Goal: Task Accomplishment & Management: Use online tool/utility

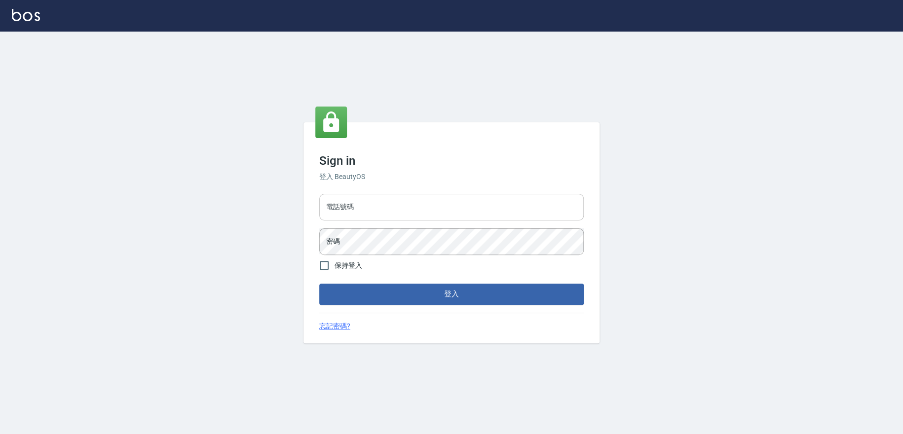
click at [467, 213] on input "電話號碼" at bounding box center [451, 207] width 265 height 27
type input "0909258357"
click at [319, 284] on button "登入" at bounding box center [451, 294] width 265 height 21
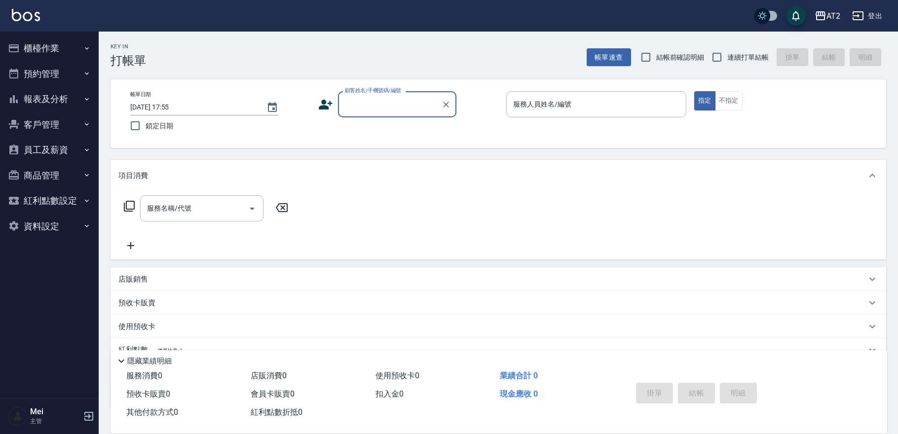
click at [682, 52] on span "結帳前確認明細" at bounding box center [681, 57] width 48 height 10
click at [657, 52] on input "結帳前確認明細" at bounding box center [646, 57] width 21 height 21
checkbox input "true"
click at [726, 47] on input "連續打單結帳" at bounding box center [717, 57] width 21 height 21
checkbox input "true"
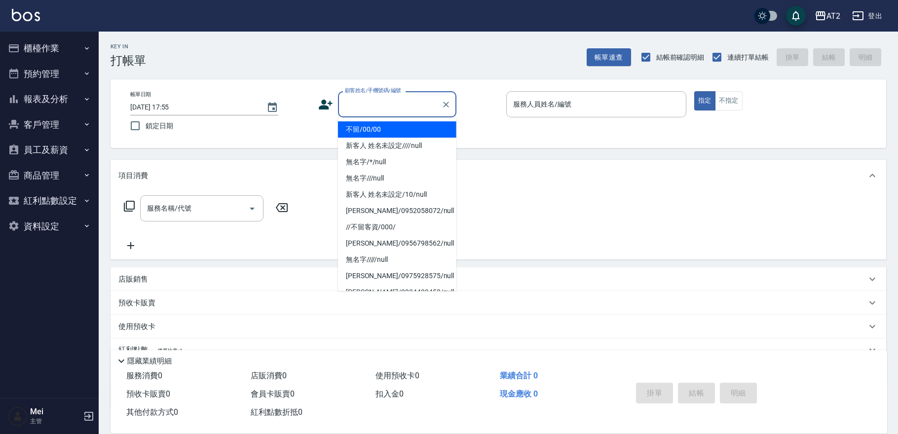
click at [405, 103] on input "顧客姓名/手機號碼/編號" at bounding box center [390, 104] width 95 height 17
click at [409, 124] on li "不留/00/00" at bounding box center [397, 129] width 118 height 16
type input "不留/00/00"
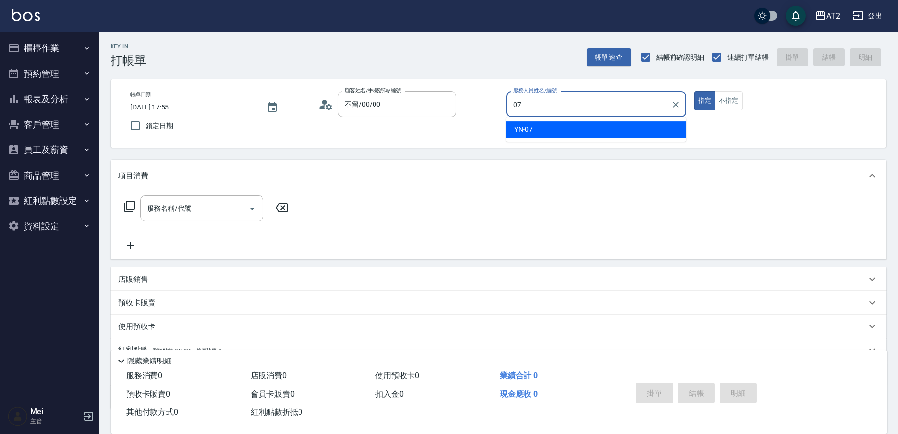
type input "YN-07"
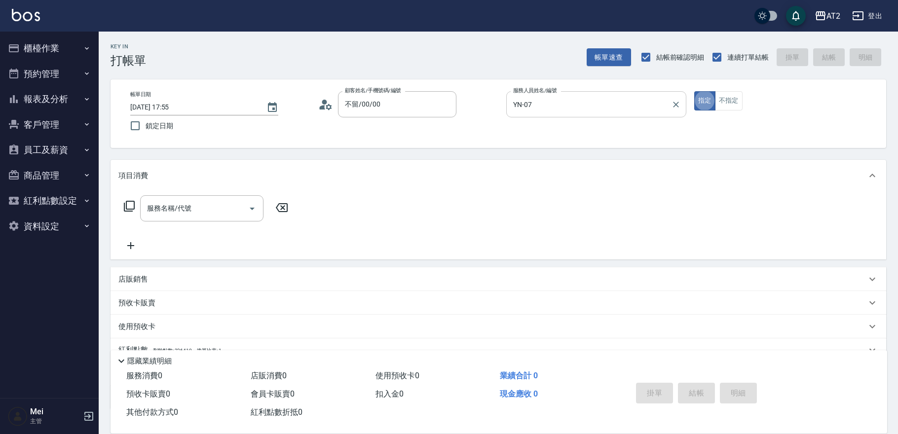
type button "true"
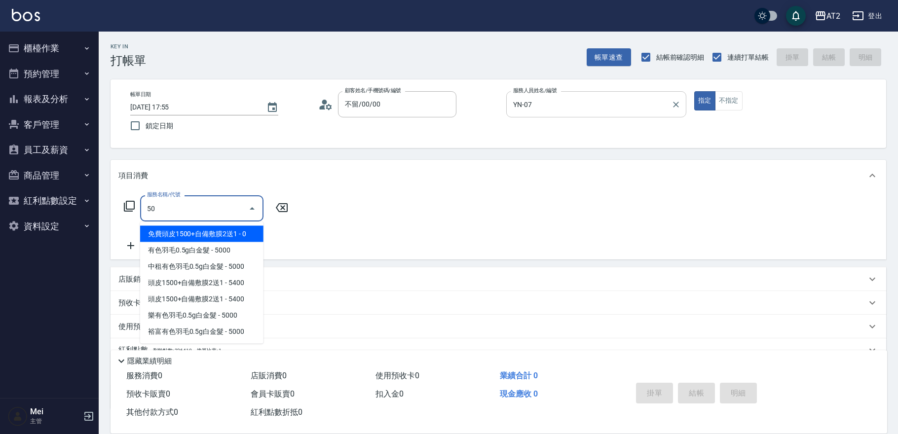
type input "501"
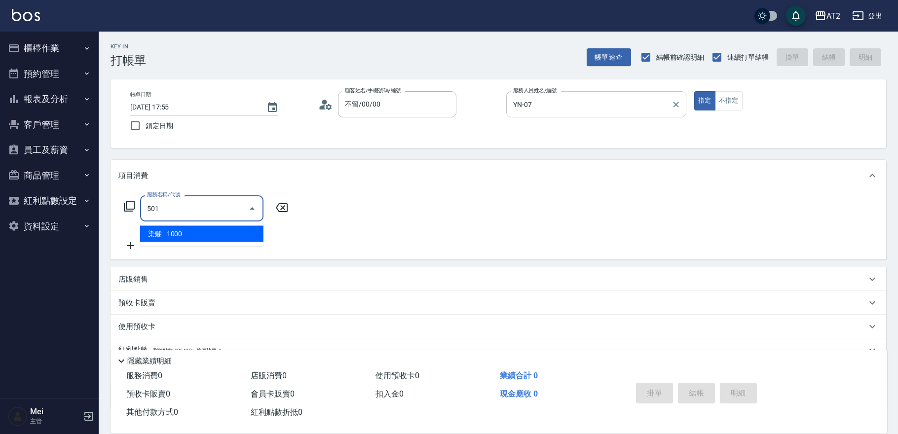
type input "100"
type input "染髮(501)"
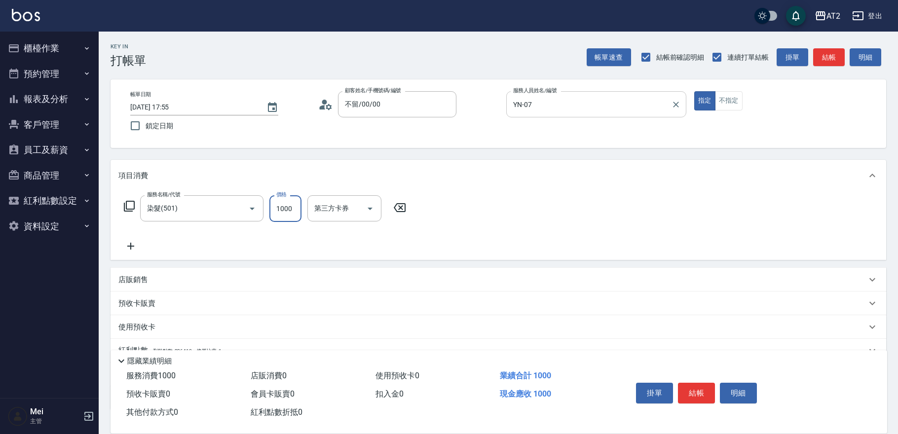
type input "1"
type input "0"
type input "14"
type input "10"
type input "1480"
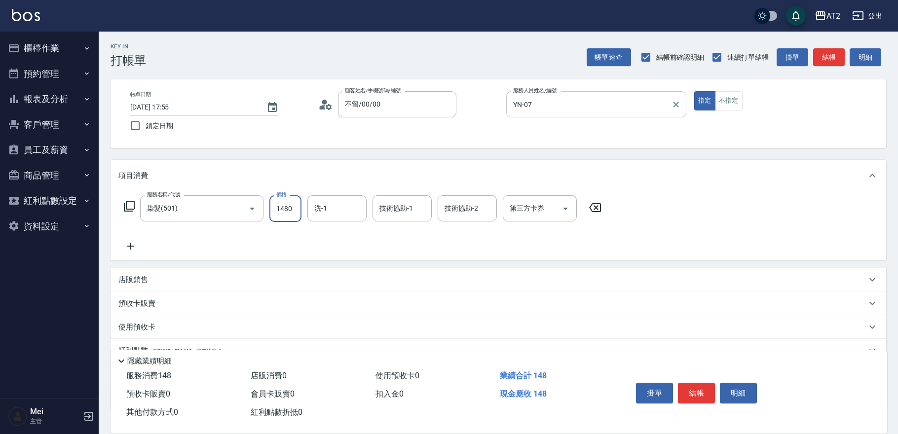
type input "140"
type input "1480"
type input "軒軒-42"
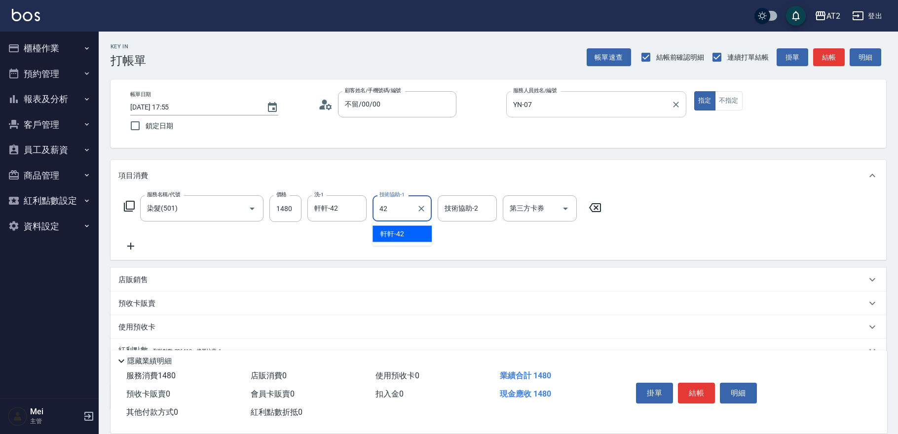
type input "軒軒-42"
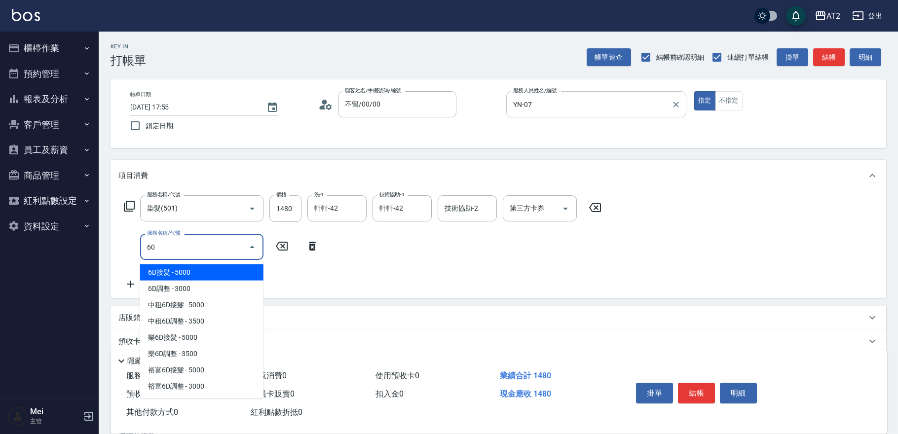
type input "601"
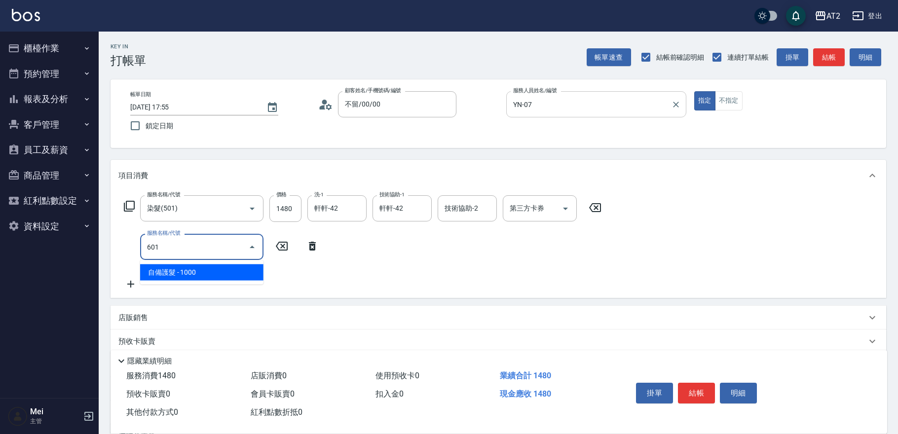
type input "240"
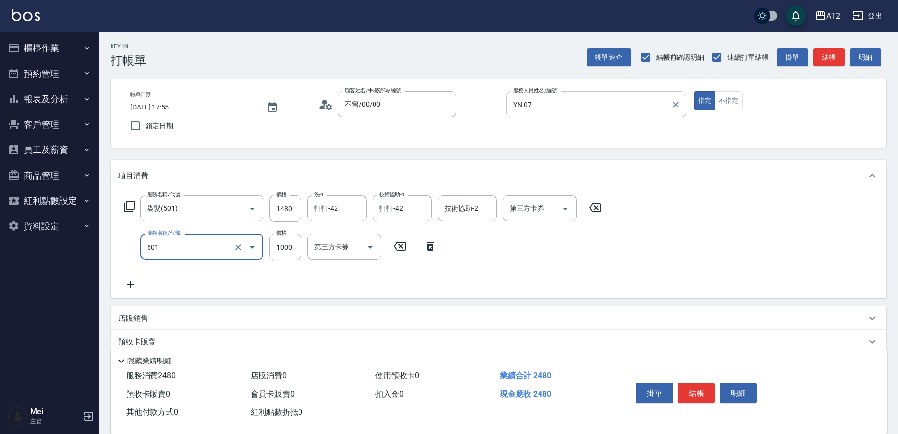
type input "自備護髮(601)"
type input "3"
type input "140"
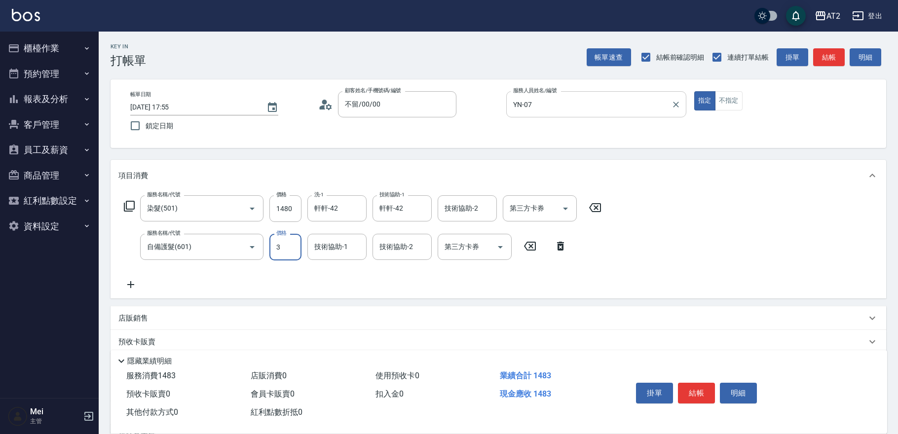
type input "30"
type input "150"
type input "300"
type input "440"
type input "3000"
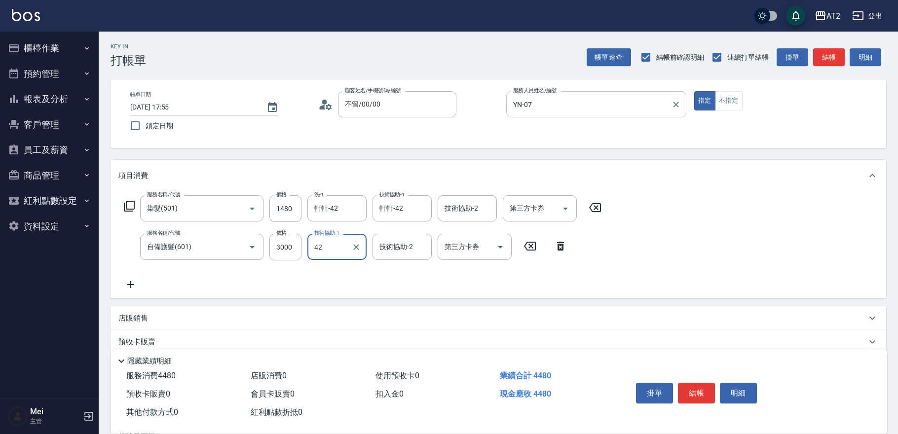
type input "軒軒-42"
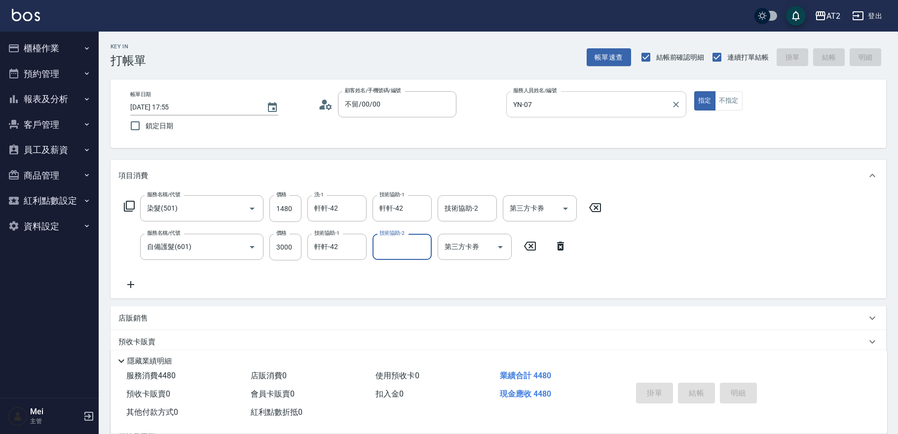
type input "[DATE] 17:58"
type input "0"
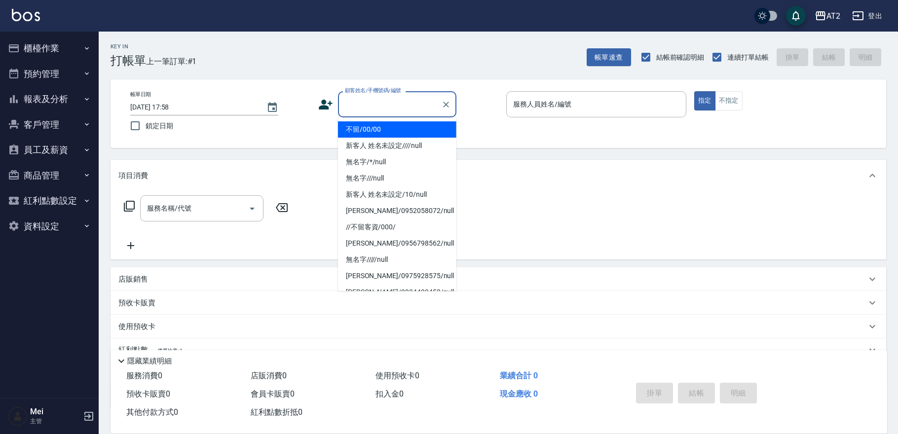
click at [390, 98] on input "顧客姓名/手機號碼/編號" at bounding box center [390, 104] width 95 height 17
click at [390, 128] on li "不留/00/00" at bounding box center [397, 129] width 118 height 16
type input "不留/00/00"
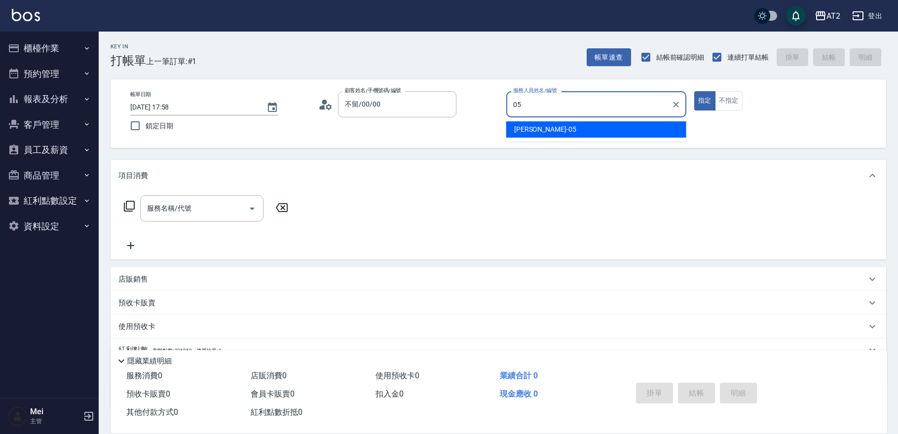
type input "[PERSON_NAME]-05"
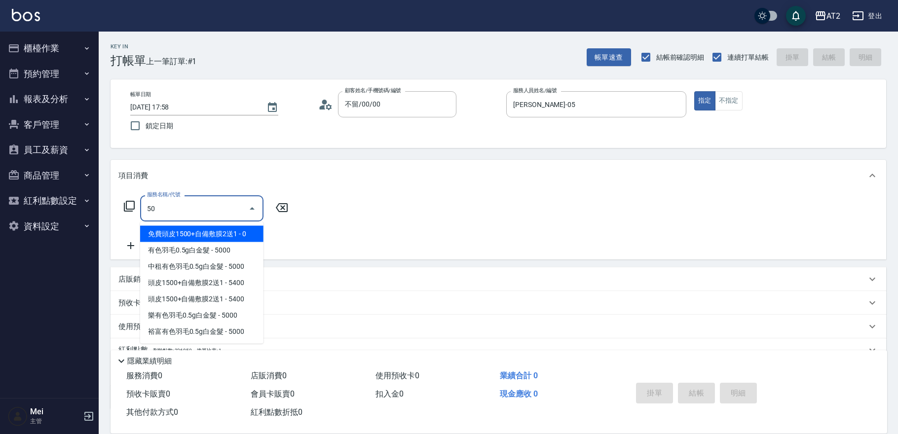
type input "501"
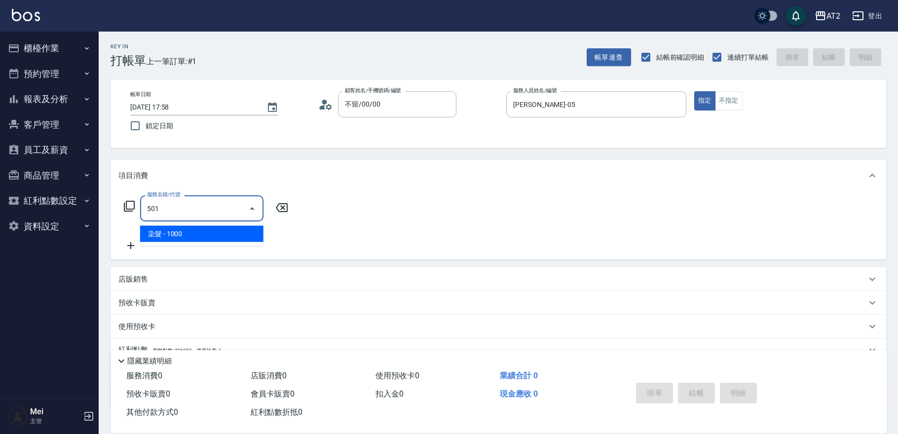
type input "100"
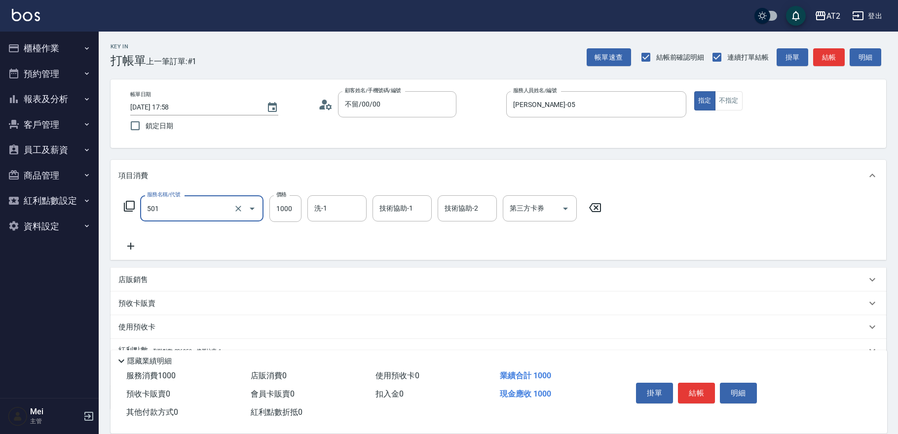
type input "染髮(501)"
type input "2"
type input "0"
type input "26"
type input "20"
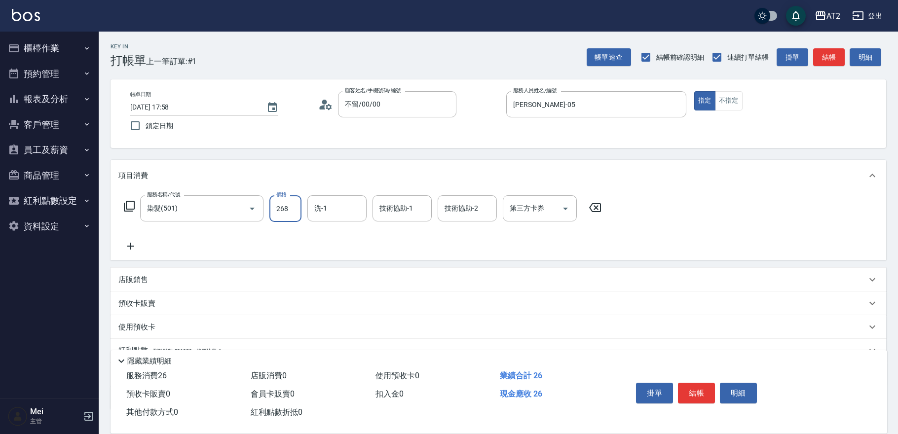
type input "2680"
type input "260"
type input "2680"
type input "[PERSON_NAME]-43"
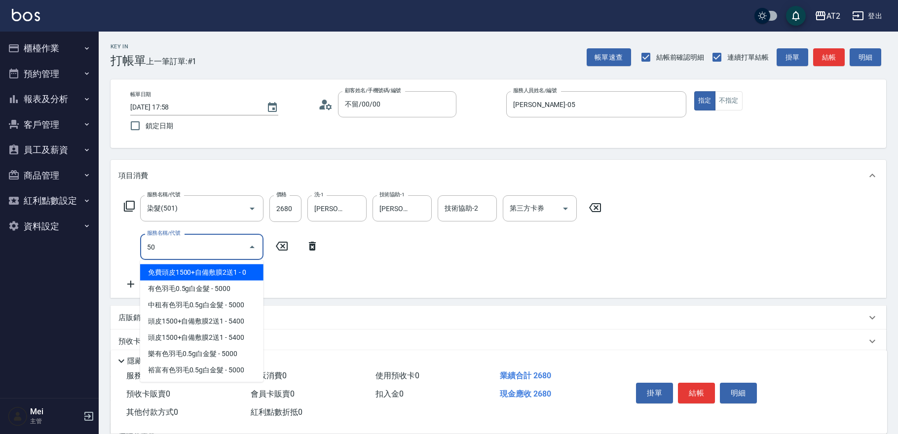
type input "502"
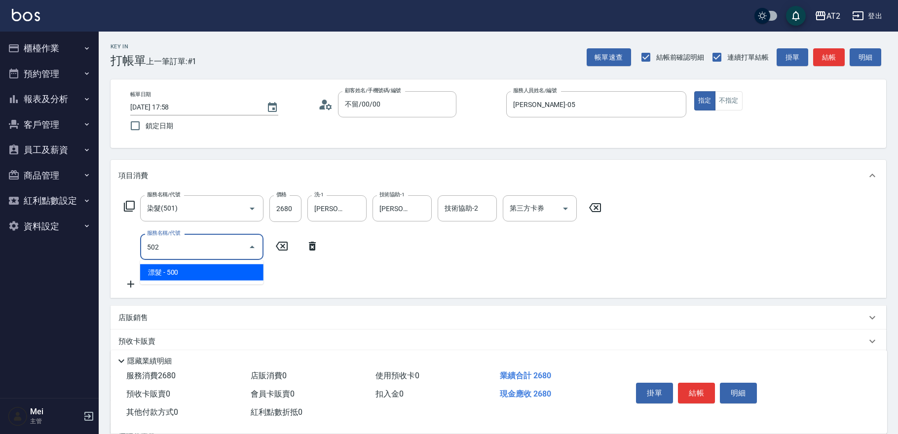
type input "310"
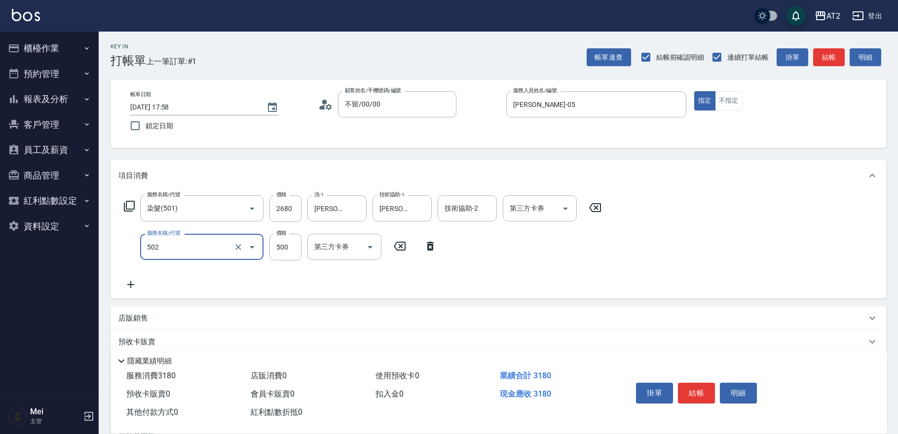
type input "漂髮(502)"
type input "0"
type input "260"
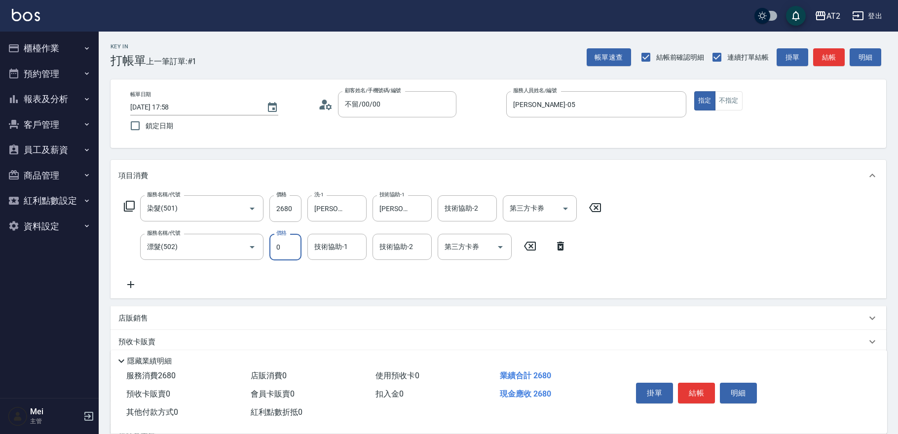
type input "0"
type input "[PERSON_NAME]-43"
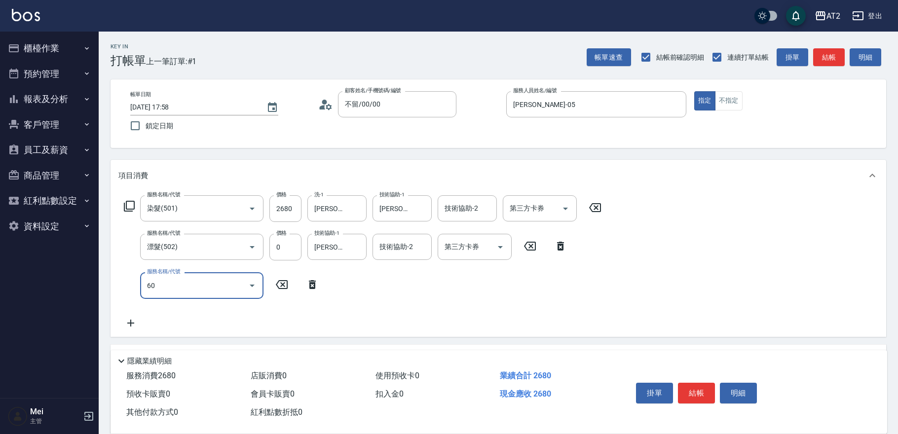
type input "601"
type input "360"
type input "自備護髮(601)"
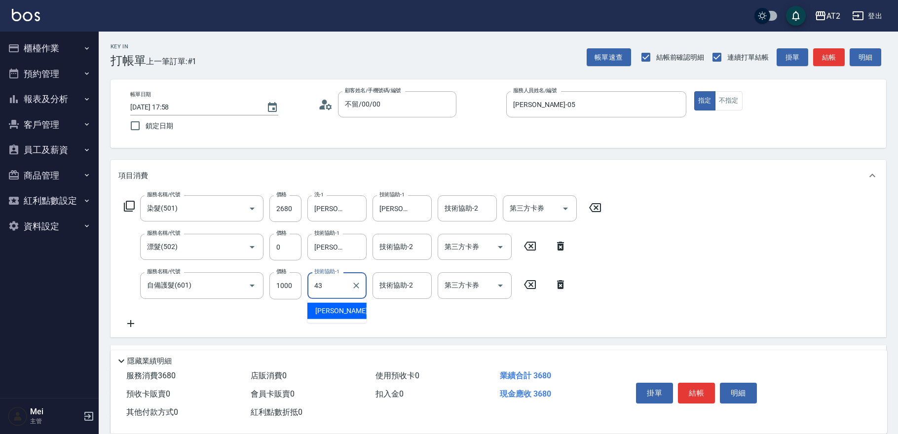
type input "[PERSON_NAME]-43"
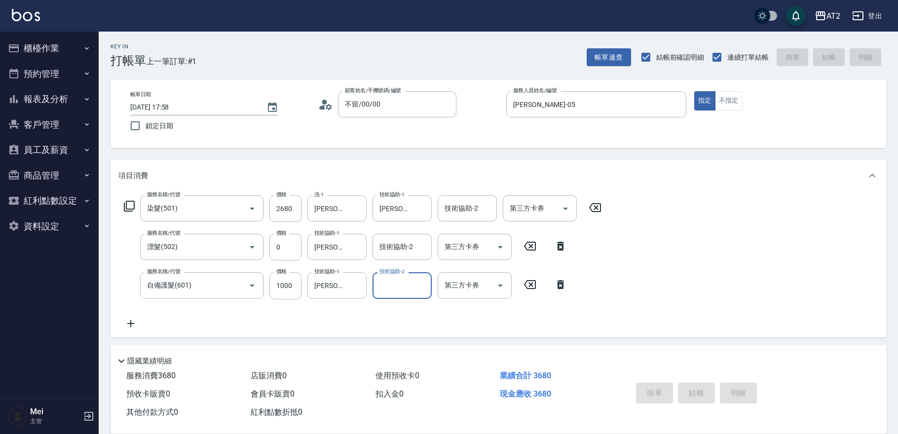
type input "0"
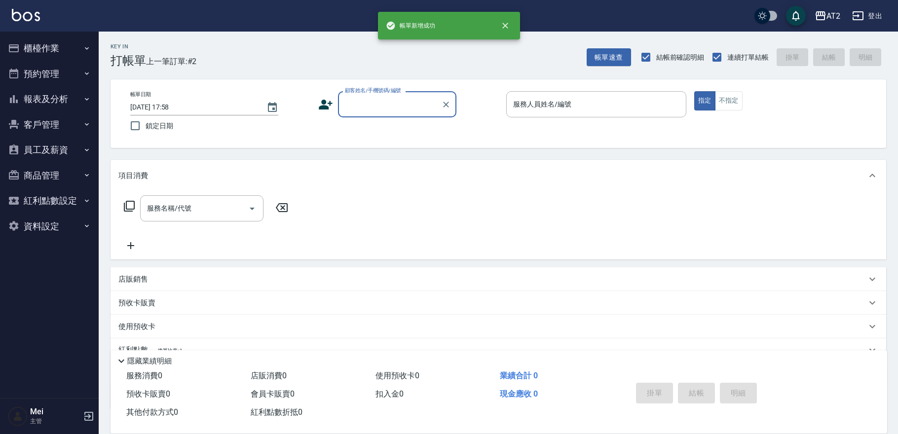
click at [395, 110] on input "顧客姓名/手機號碼/編號" at bounding box center [390, 104] width 95 height 17
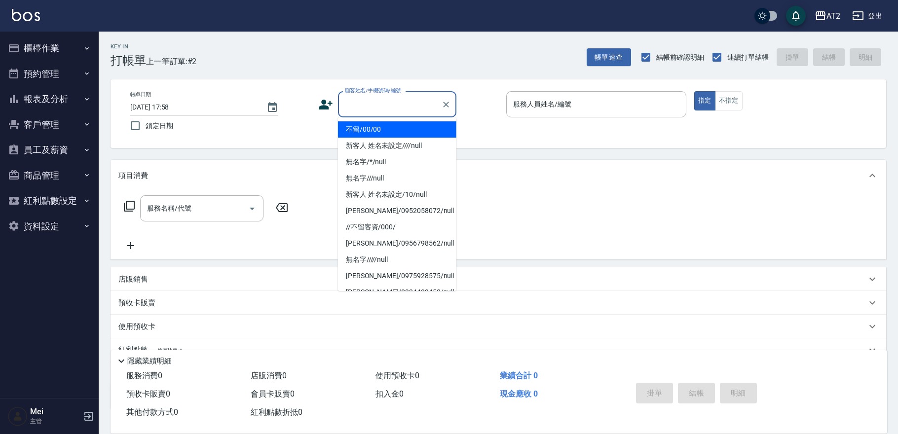
click at [394, 133] on li "不留/00/00" at bounding box center [397, 129] width 118 height 16
type input "不留/00/00"
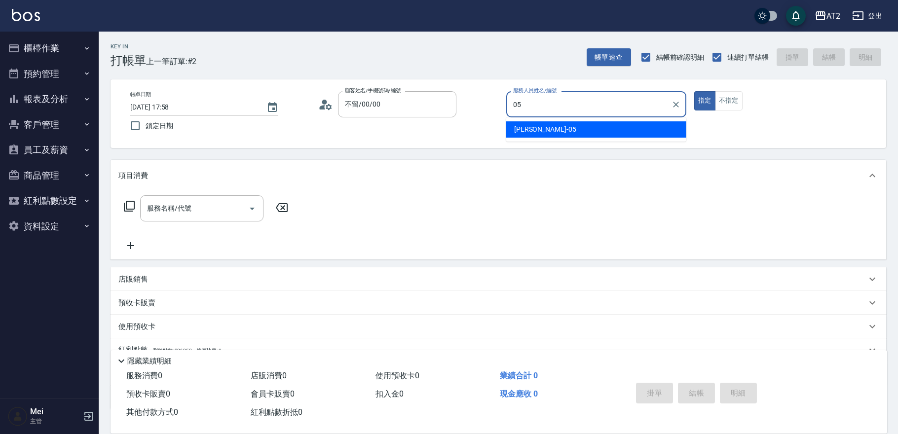
type input "[PERSON_NAME]-05"
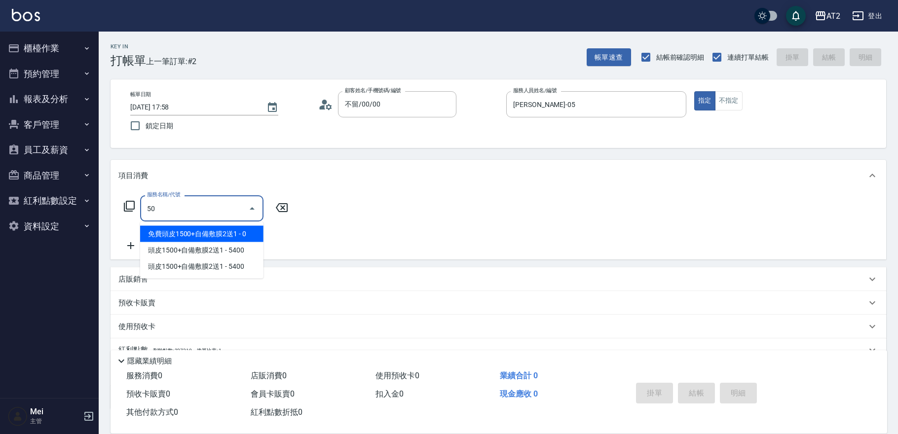
type input "501"
type input "100"
type input "染髮(501)"
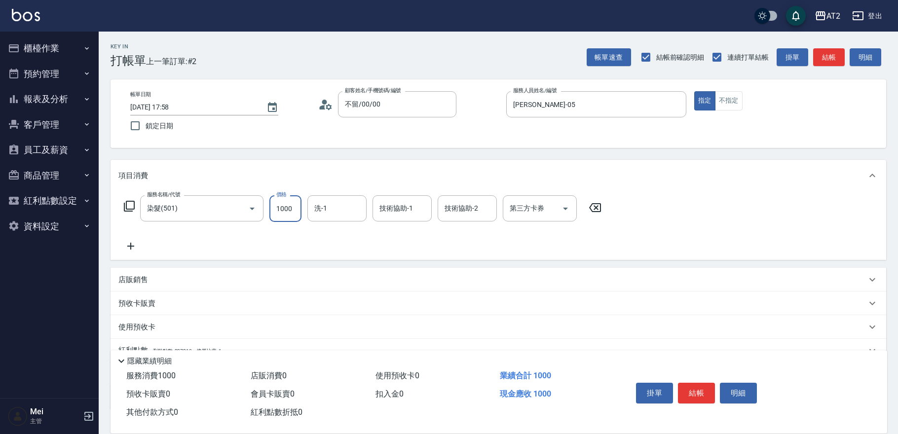
type input "0"
type input "19"
type input "10"
type input "198"
type input "190"
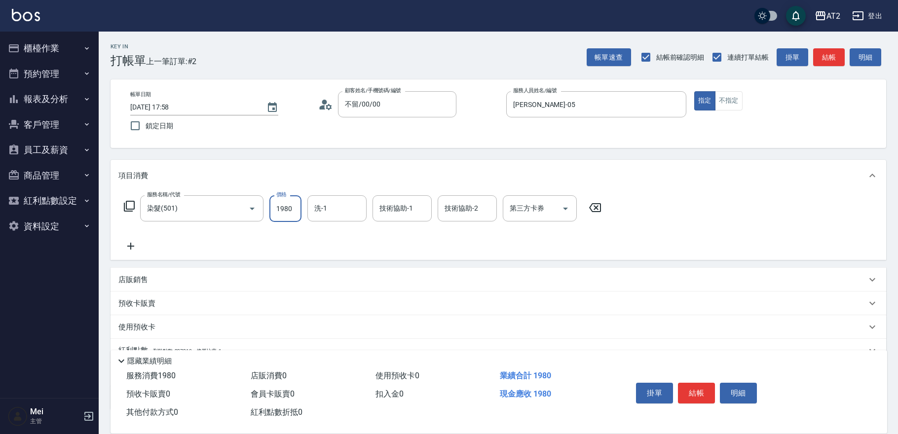
type input "1980"
type input "[PERSON_NAME]-32"
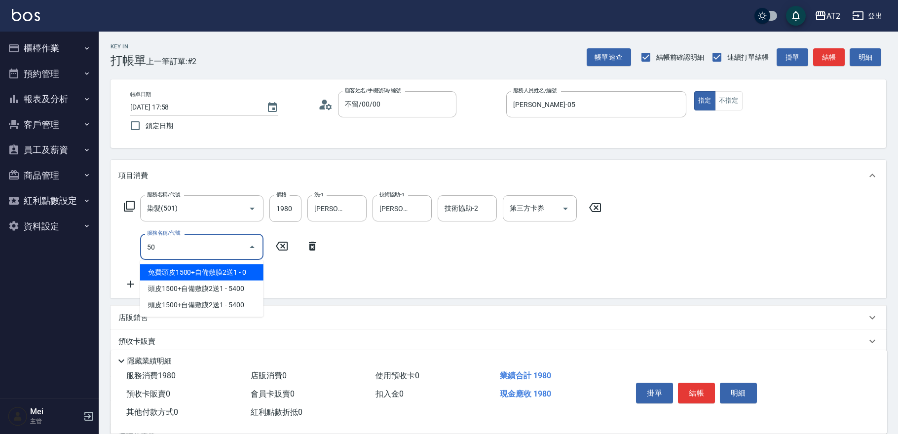
type input "502"
type input "240"
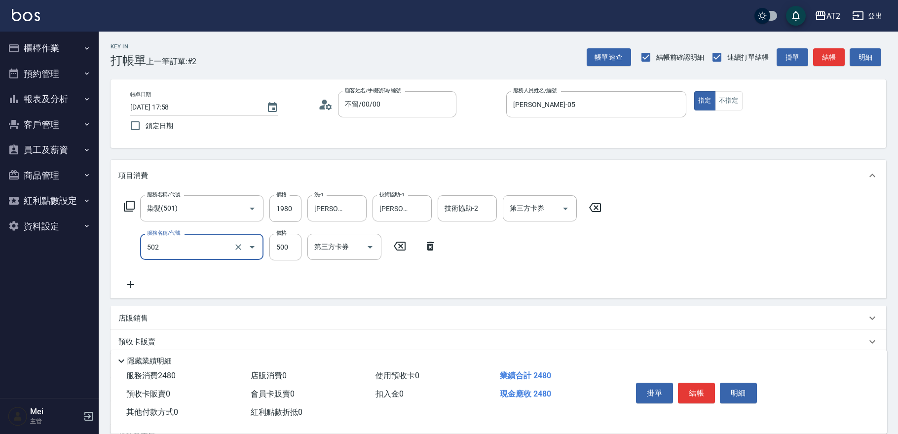
type input "漂髮(502)"
type input "0"
type input "190"
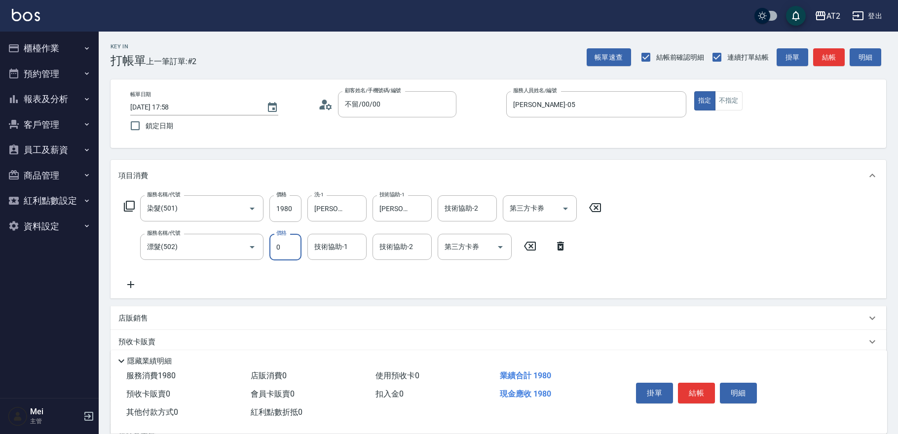
type input "0"
type input "[PERSON_NAME]-32"
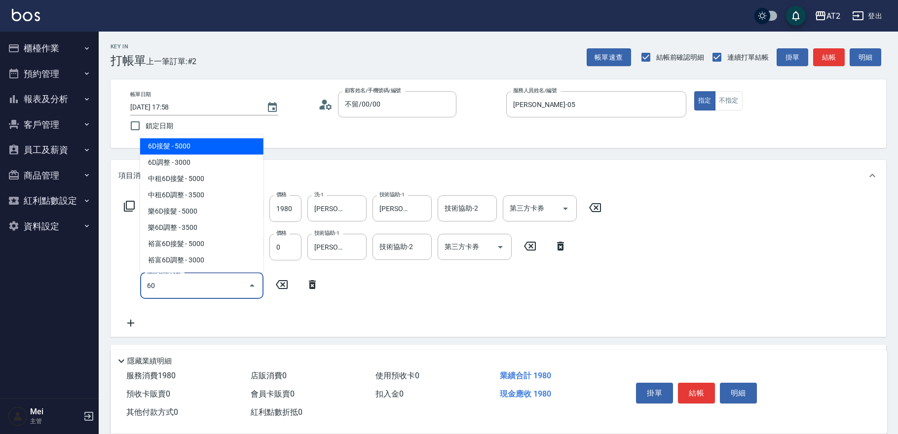
type input "601"
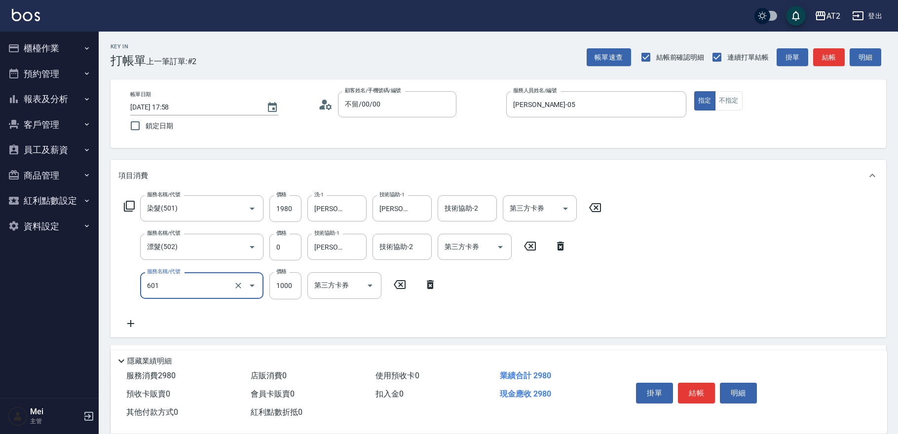
type input "290"
type input "自備護髮(601)"
type input "2"
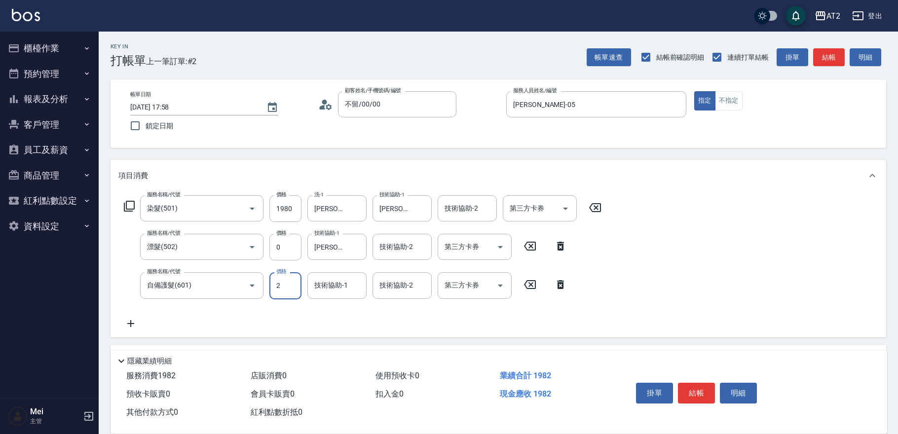
type input "200"
type input "250"
type input "220"
type input "2500"
type input "440"
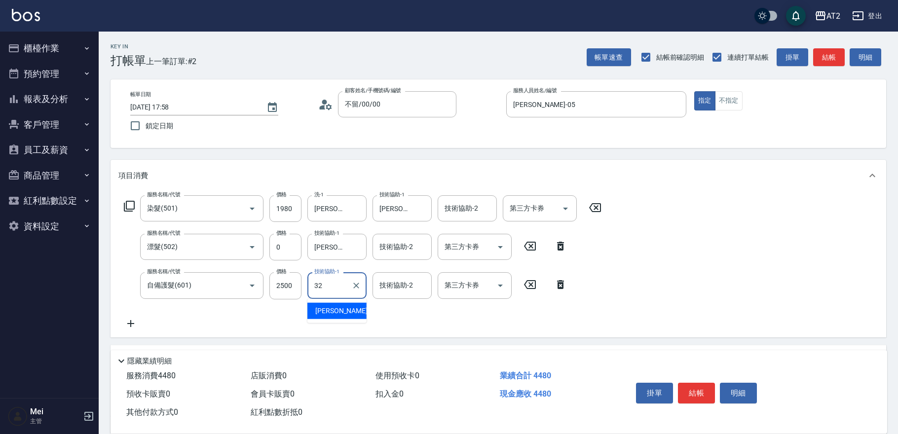
type input "[PERSON_NAME]-32"
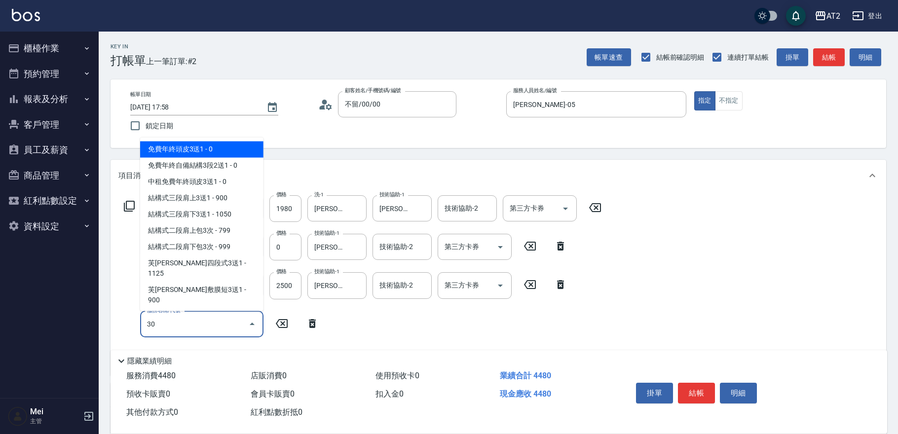
type input "301"
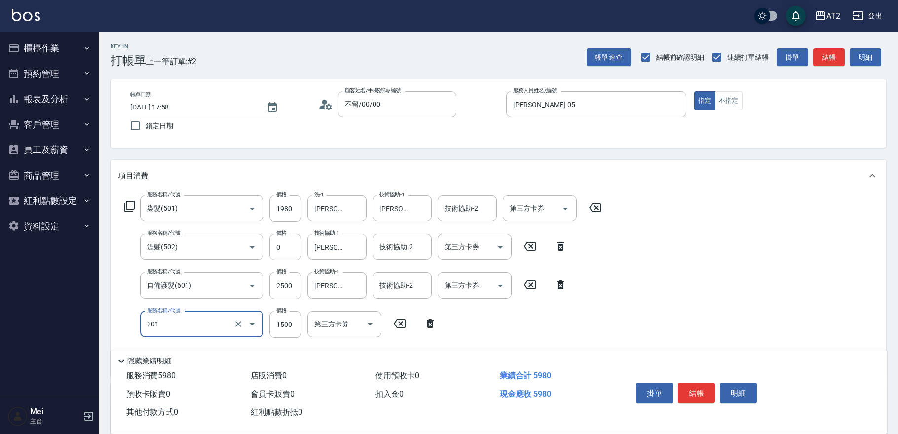
type input "590"
type input "燙髮(301)"
type input "440"
type input "2"
type input "450"
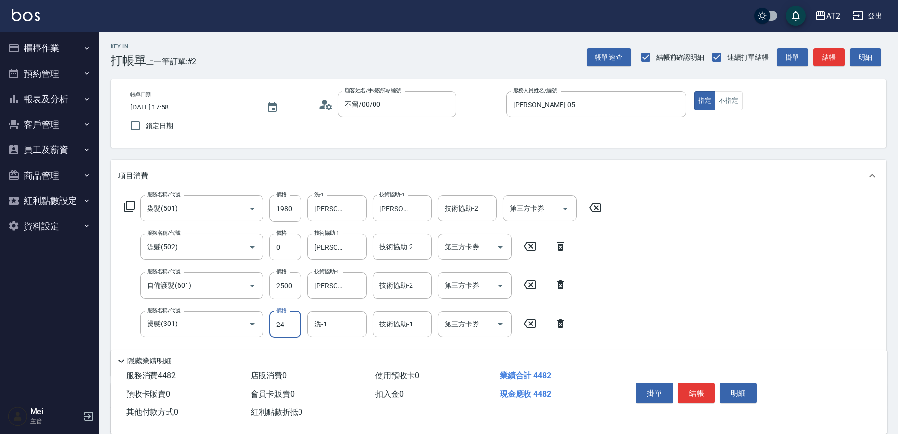
type input "249"
type input "470"
type input "2499"
type input "690"
type input "2499"
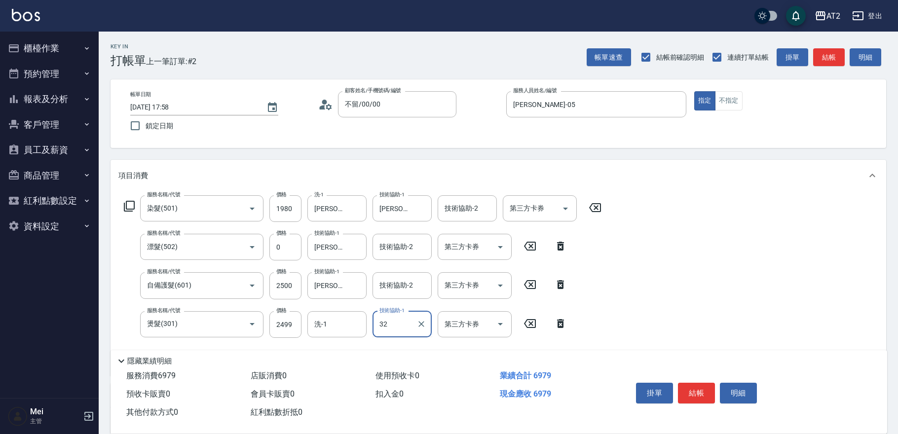
type input "[PERSON_NAME]-32"
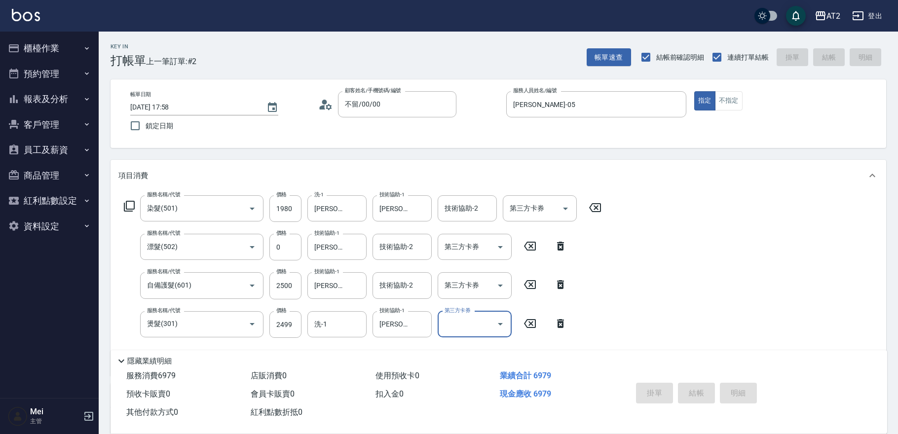
type input "0"
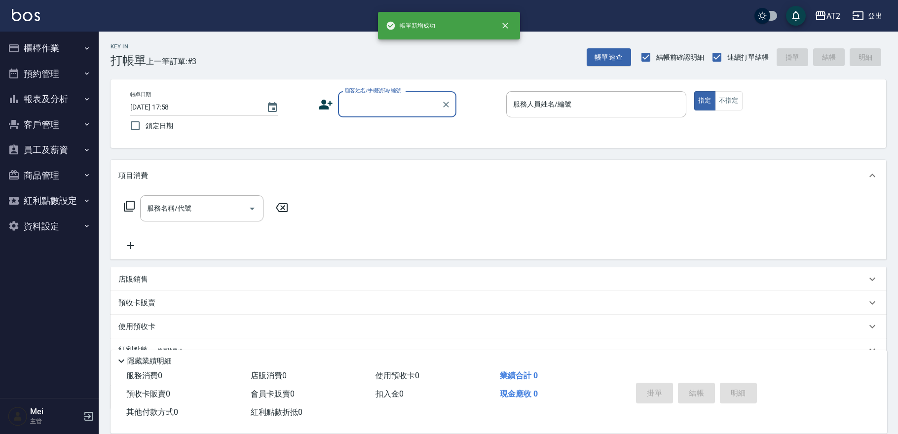
click at [397, 91] on label "顧客姓名/手機號碼/編號" at bounding box center [373, 90] width 56 height 7
click at [397, 96] on input "顧客姓名/手機號碼/編號" at bounding box center [390, 104] width 95 height 17
click at [398, 114] on div "顧客姓名/手機號碼/編號" at bounding box center [397, 104] width 118 height 26
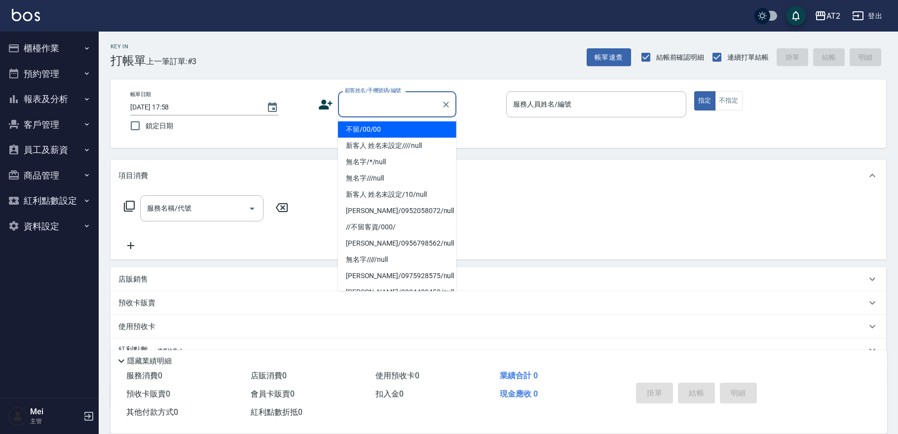
click at [395, 129] on li "不留/00/00" at bounding box center [397, 129] width 118 height 16
type input "不留/00/00"
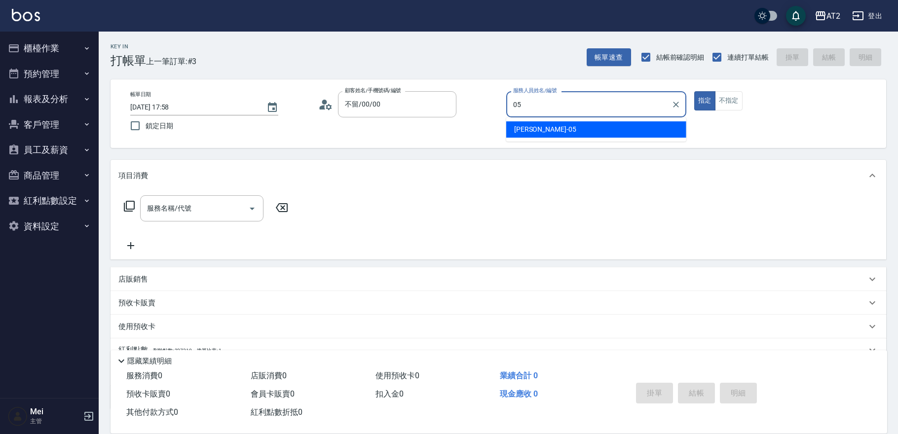
type input "[PERSON_NAME]-05"
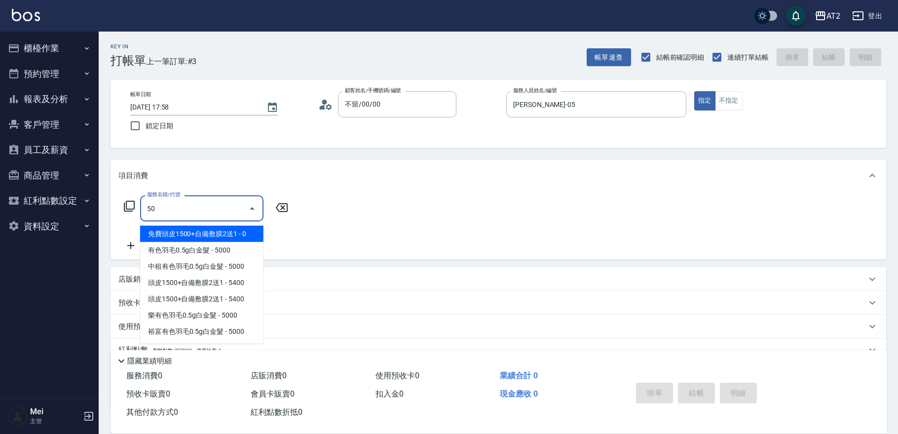
type input "501"
type input "100"
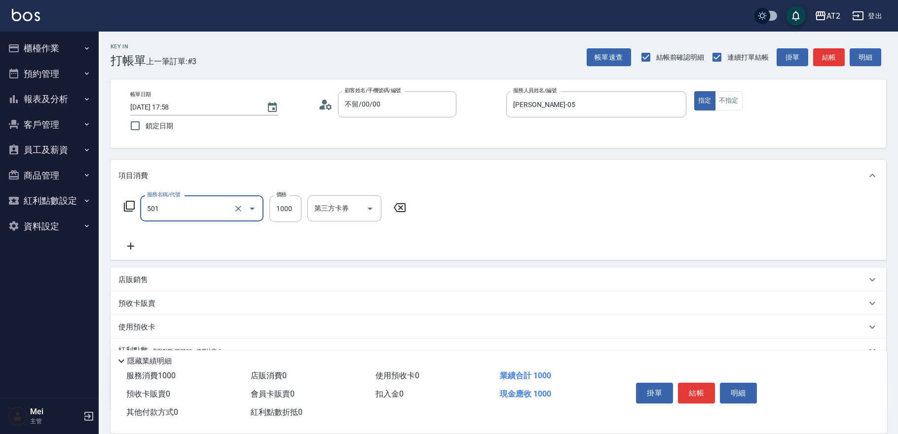
type input "染髮(501)"
type input "1"
type input "0"
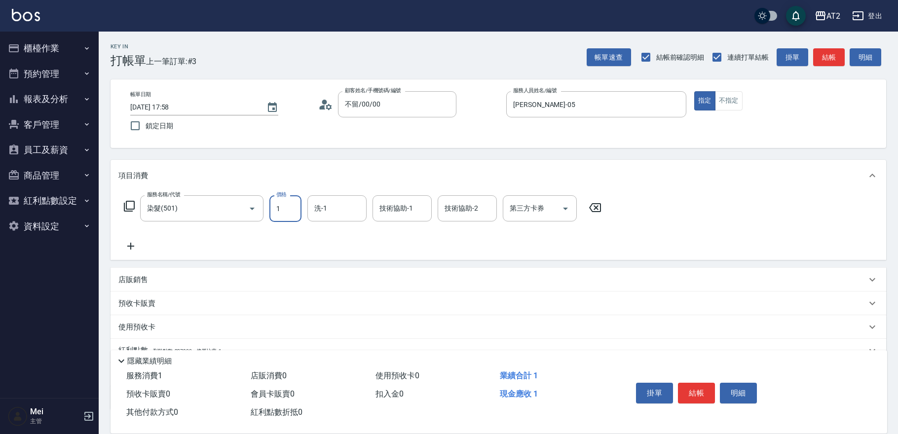
type input "19"
type input "10"
type input "198"
type input "190"
type input "1980"
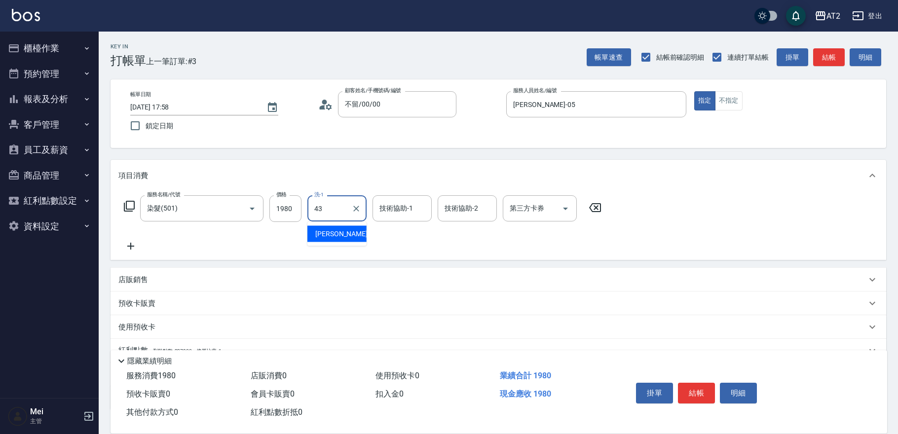
type input "[PERSON_NAME]-43"
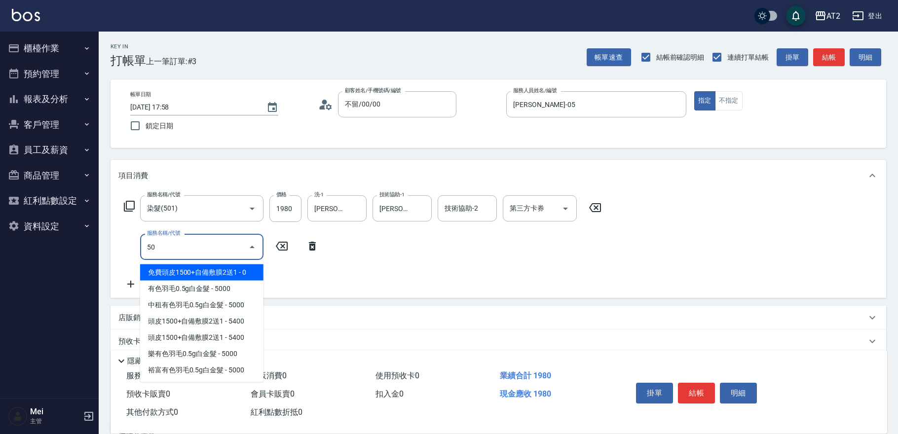
type input "502"
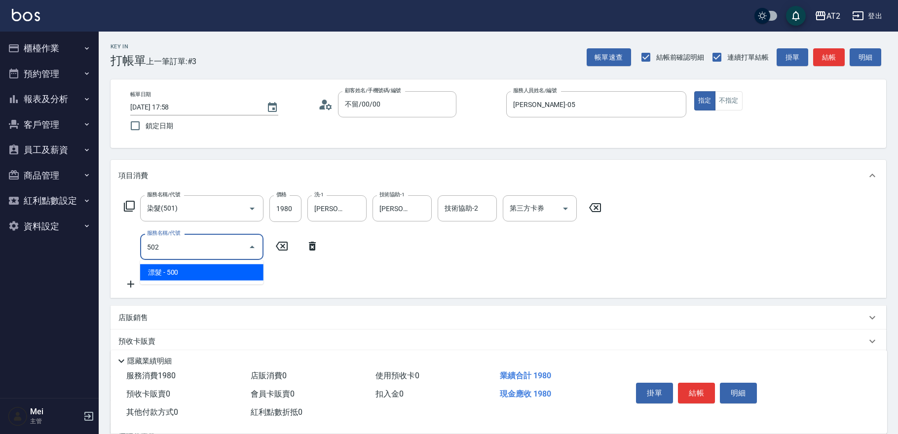
type input "240"
type input "漂髮(502)"
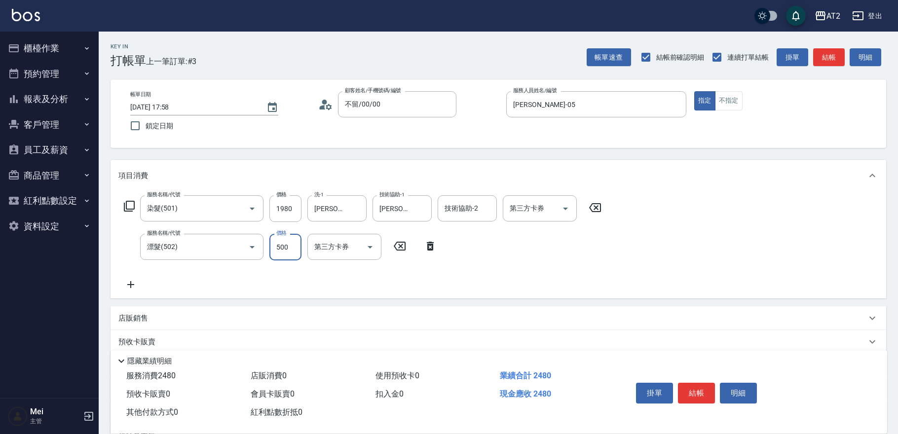
type input "0"
type input "190"
type input "0"
type input "[PERSON_NAME]-43"
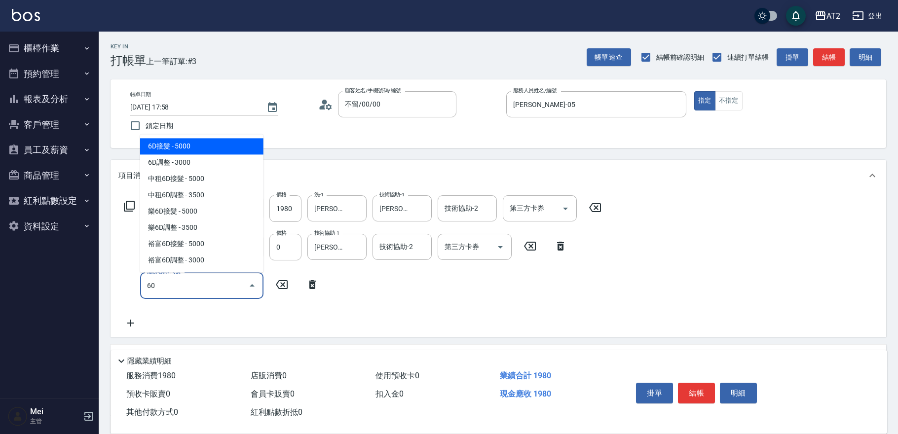
type input "601"
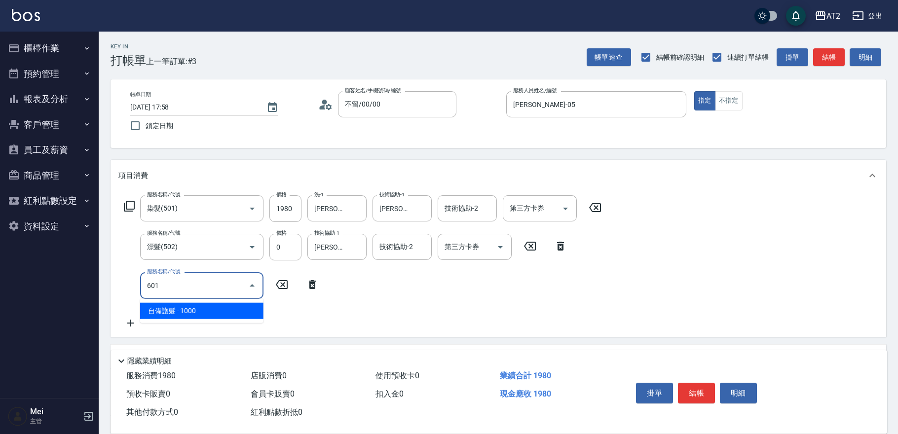
type input "290"
type input "自備護髮(601)"
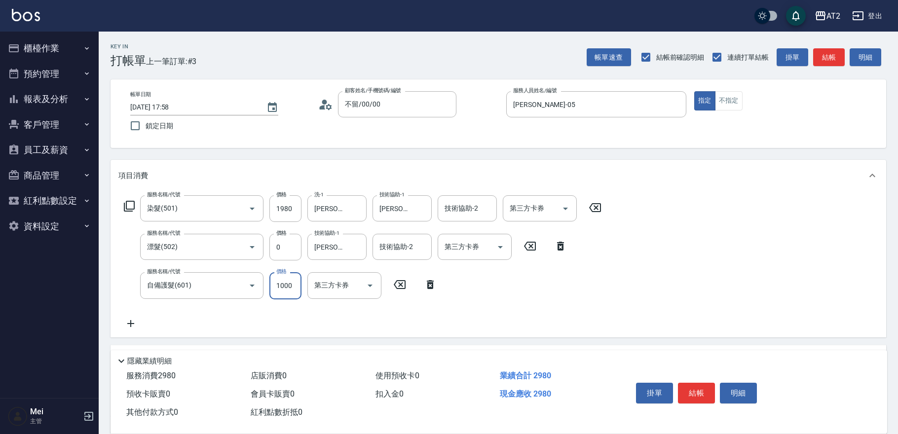
type input "3"
type input "190"
type input "30"
type input "200"
type input "300"
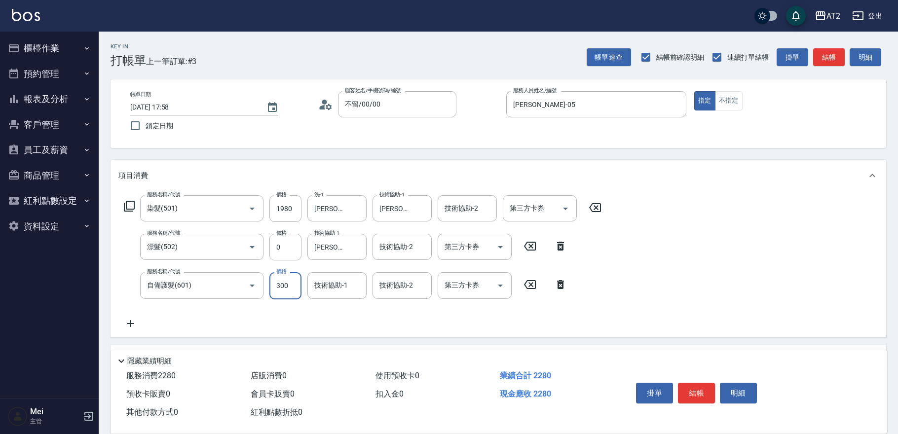
type input "490"
type input "3000"
type input "[PERSON_NAME]-43"
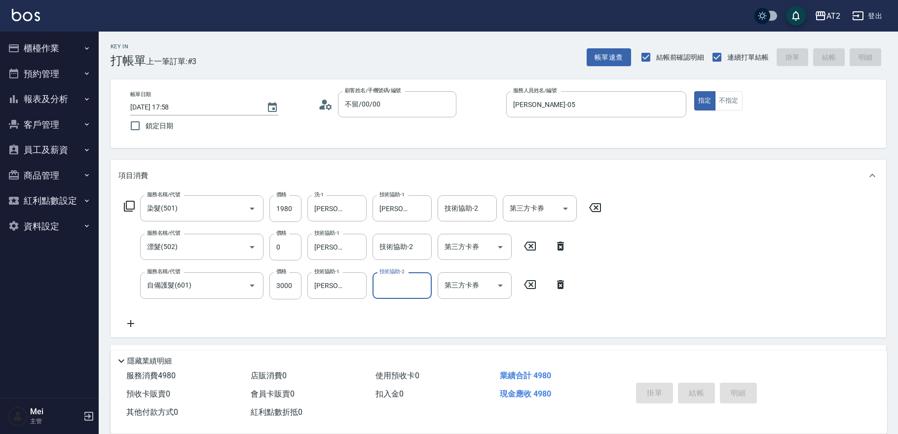
type input "[DATE] 17:59"
type input "0"
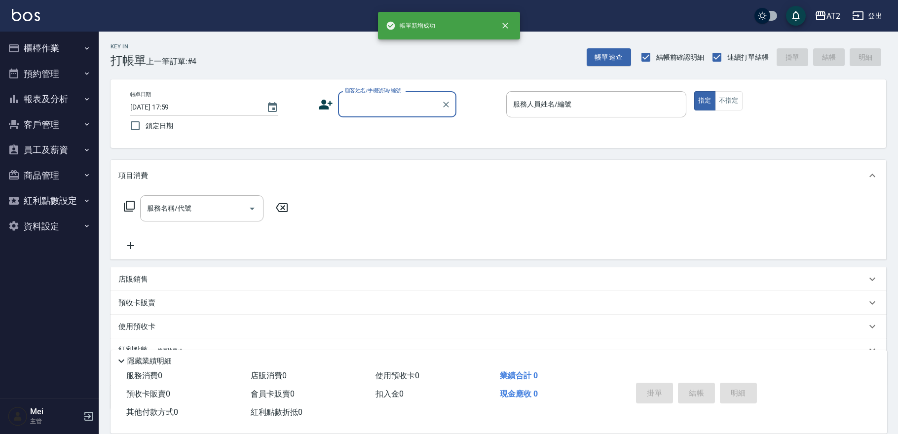
click at [389, 114] on div "顧客姓名/手機號碼/編號" at bounding box center [397, 104] width 118 height 26
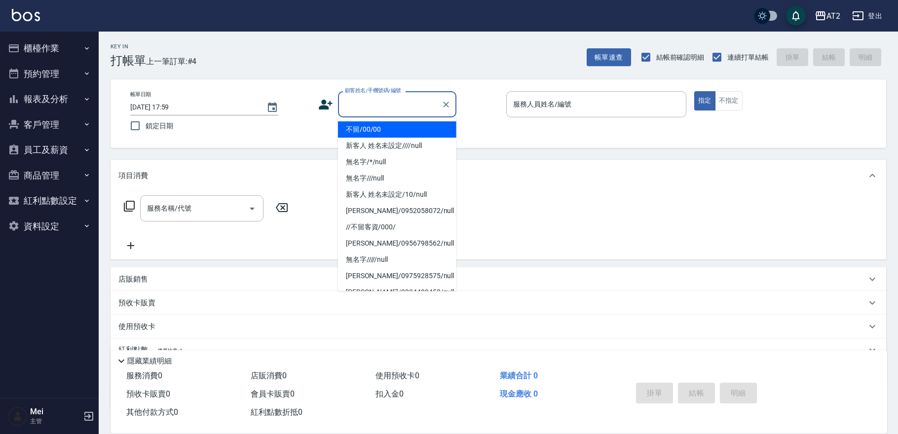
click at [384, 128] on li "不留/00/00" at bounding box center [397, 129] width 118 height 16
type input "不留/00/00"
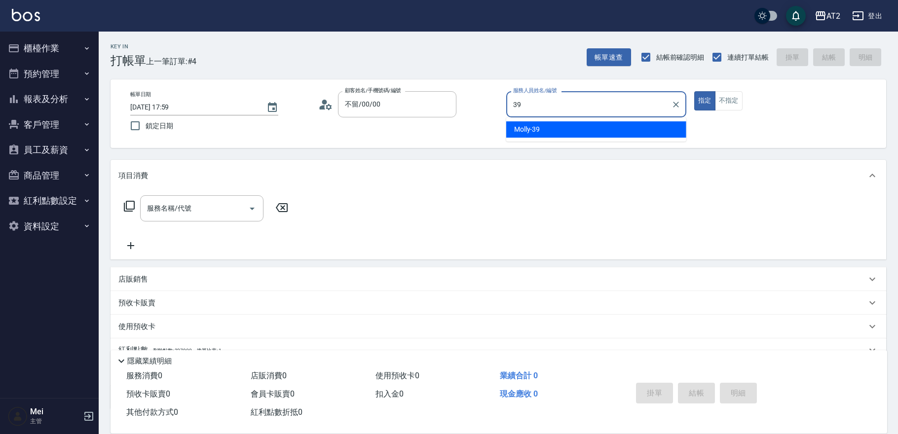
type input "Molly-39"
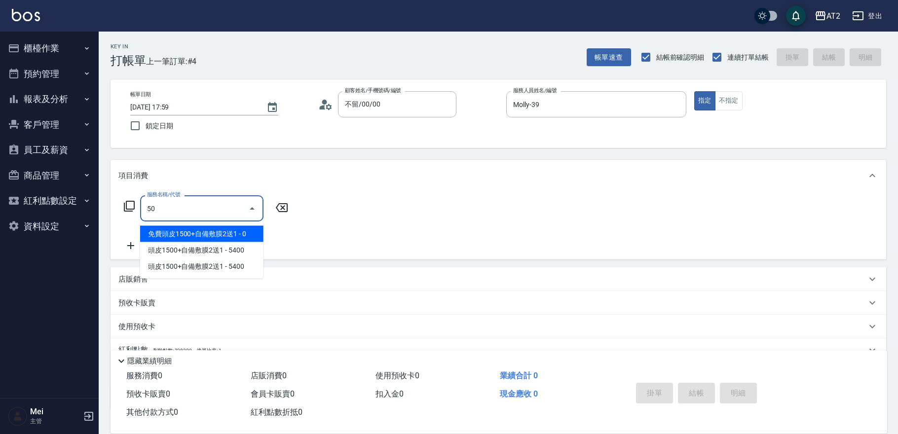
type input "501"
type input "100"
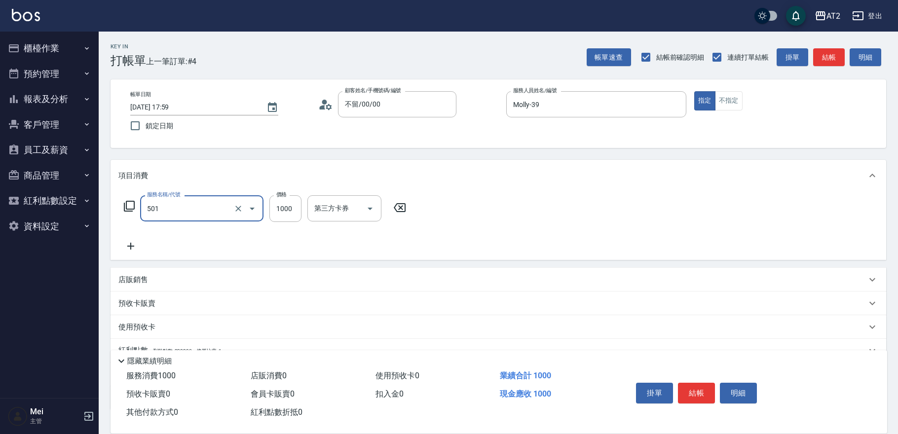
type input "染髮(501)"
type input "1"
type input "0"
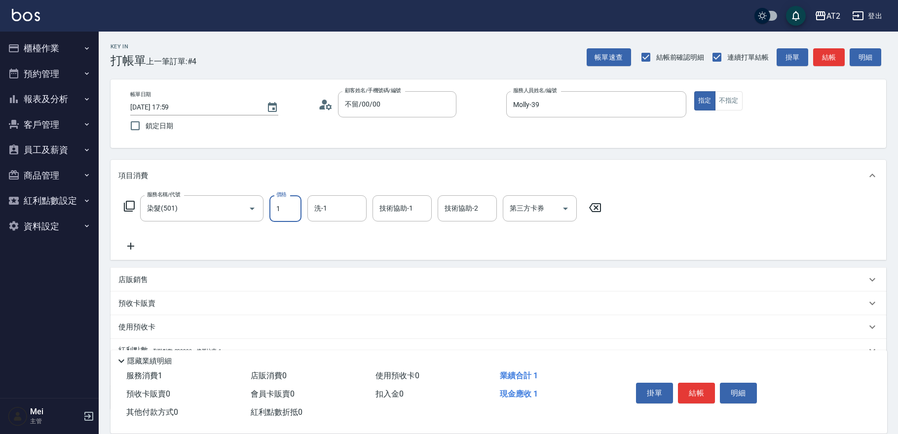
type input "14"
type input "10"
type input "149"
type input "140"
type input "1499"
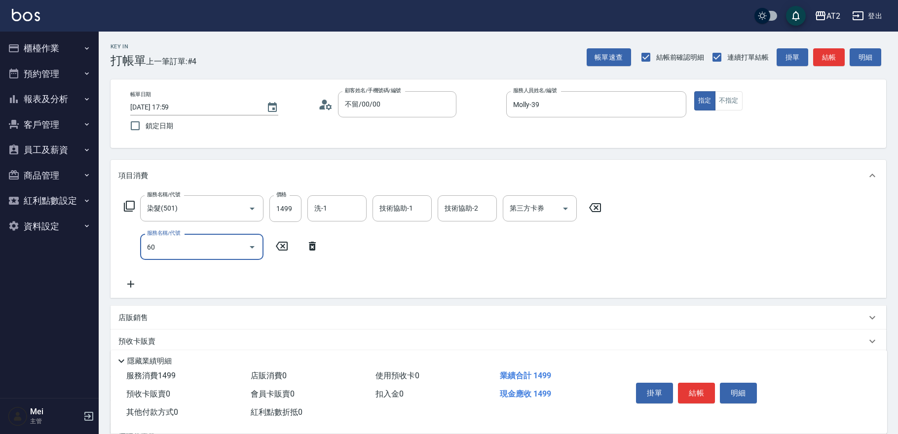
type input "601"
type input "240"
type input "自備護髮(601)"
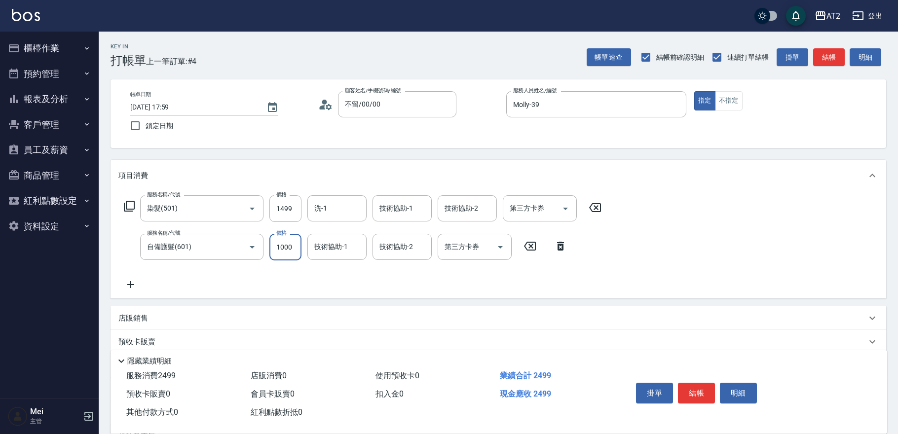
type input "2"
type input "150"
type input "20"
type input "160"
type input "200"
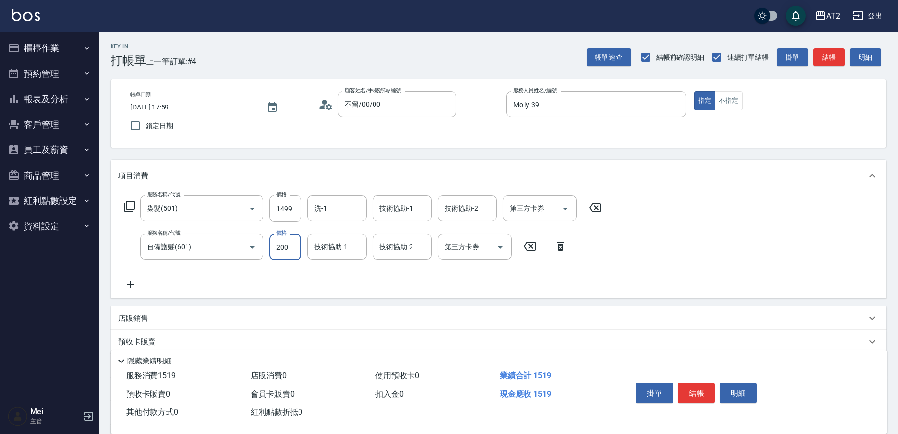
type input "340"
type input "2000"
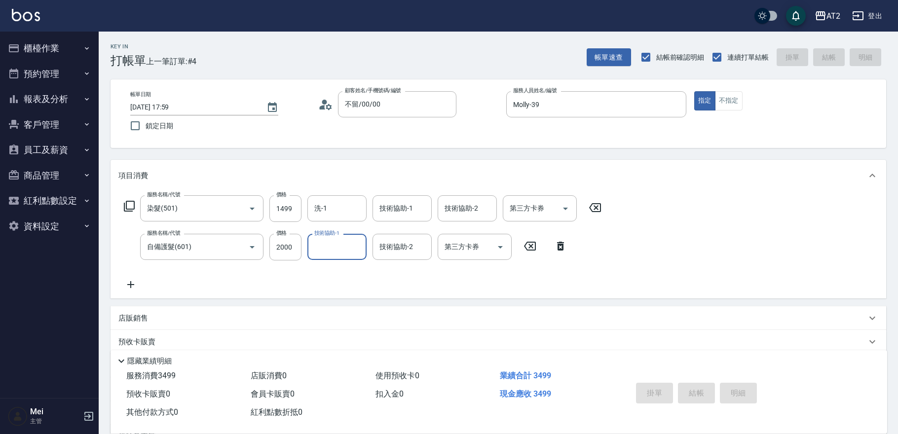
type input "0"
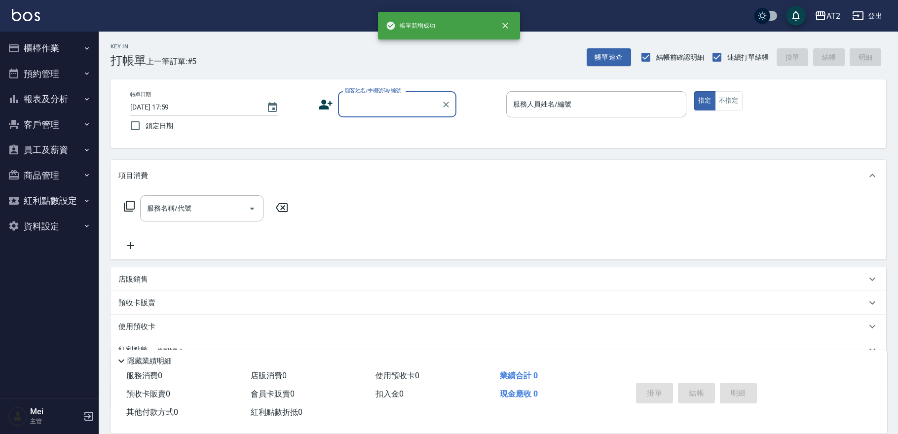
click at [380, 113] on div "顧客姓名/手機號碼/編號" at bounding box center [397, 104] width 118 height 26
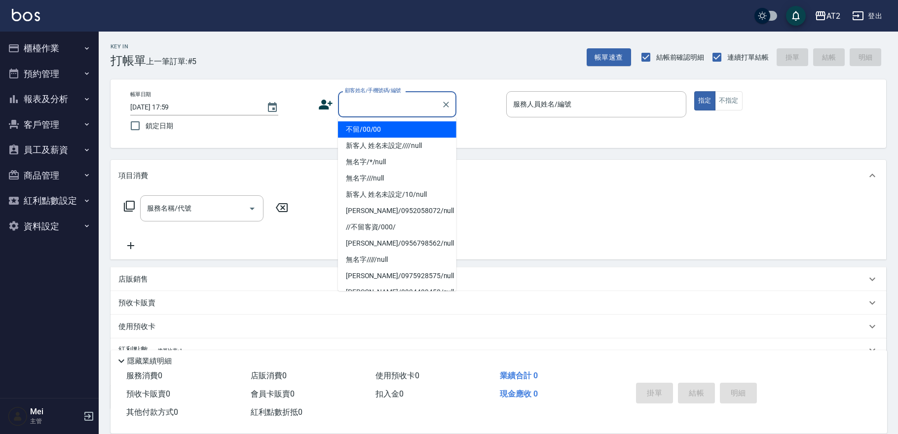
click at [378, 131] on li "不留/00/00" at bounding box center [397, 129] width 118 height 16
type input "不留/00/00"
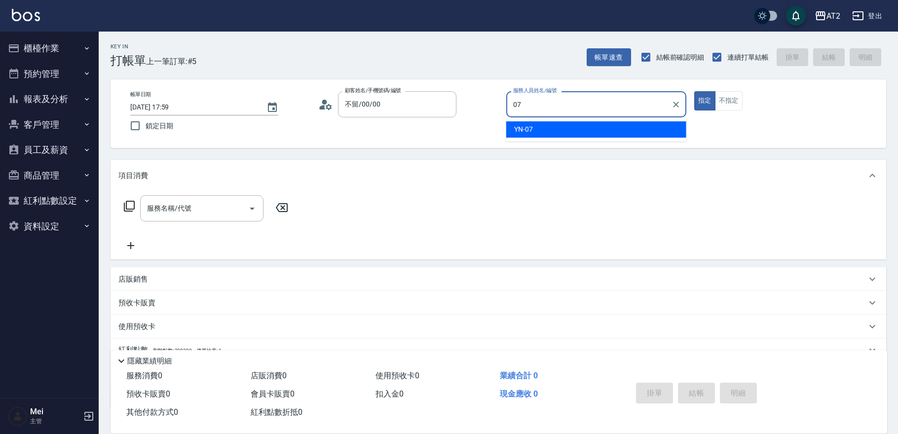
type input "YN-07"
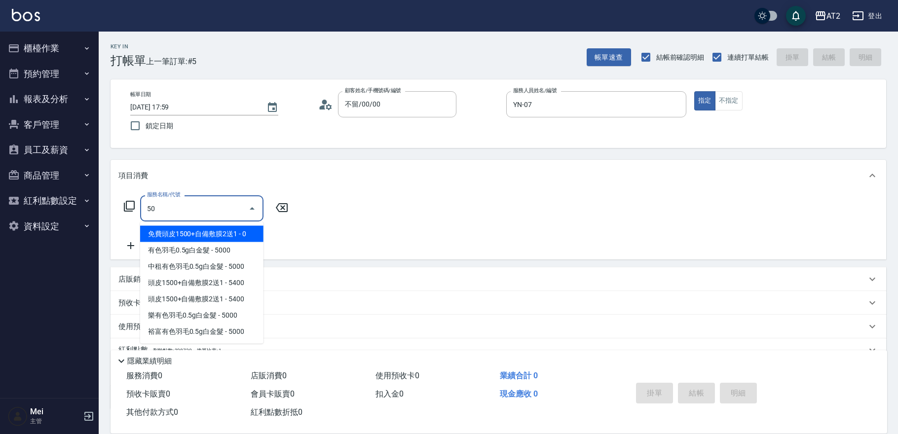
type input "501"
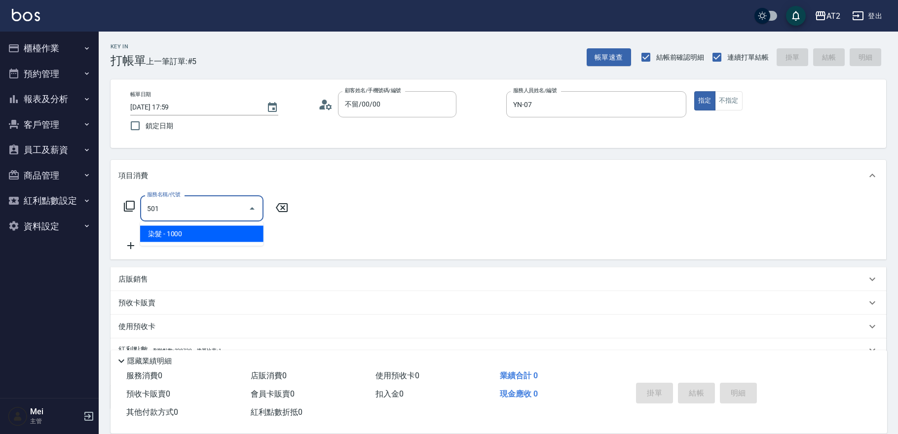
type input "100"
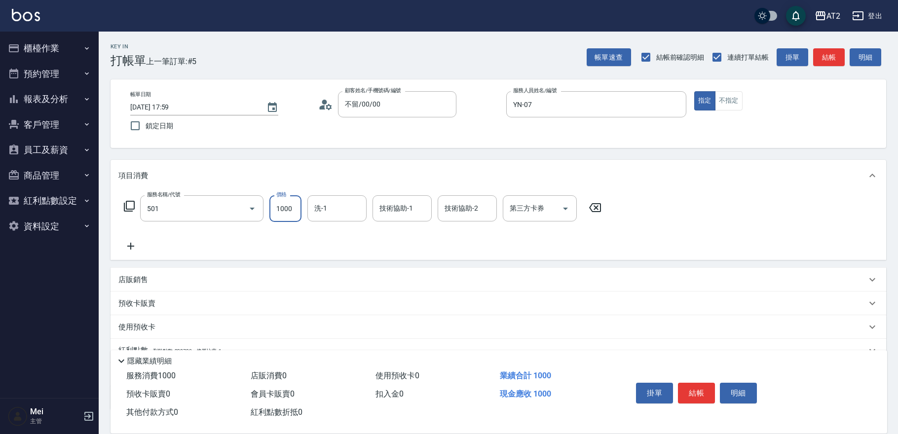
type input "染髮(501)"
type input "1"
type input "0"
type input "198"
type input "190"
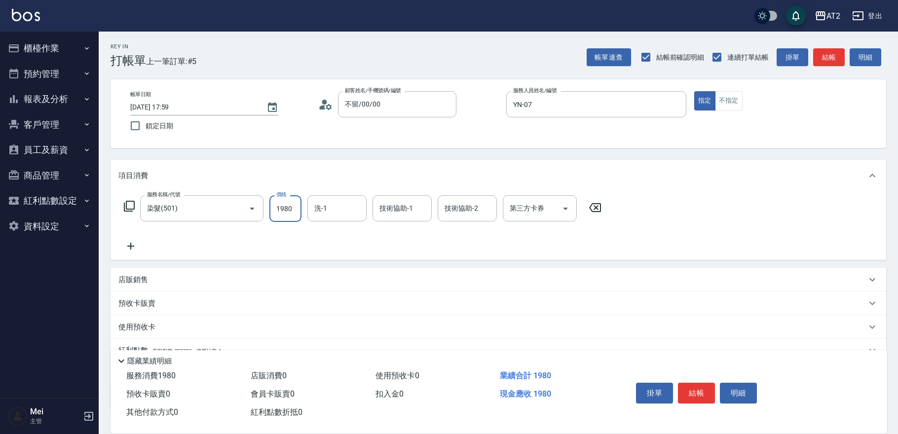
type input "1980"
type input "軒軒-42"
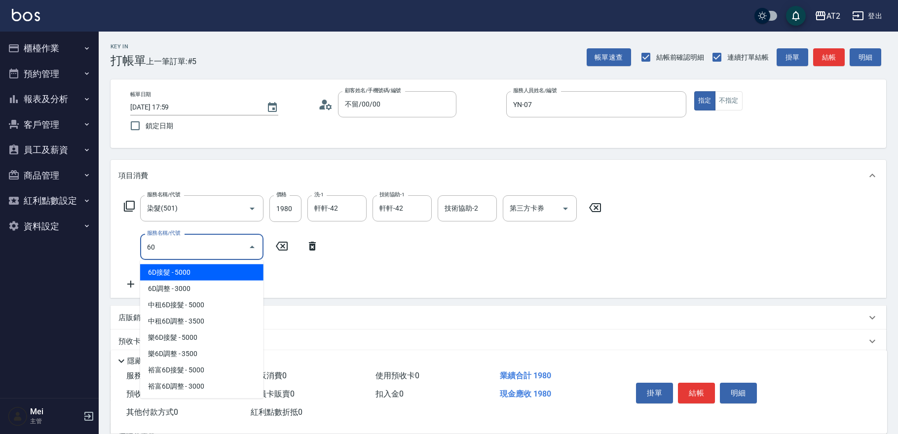
type input "601"
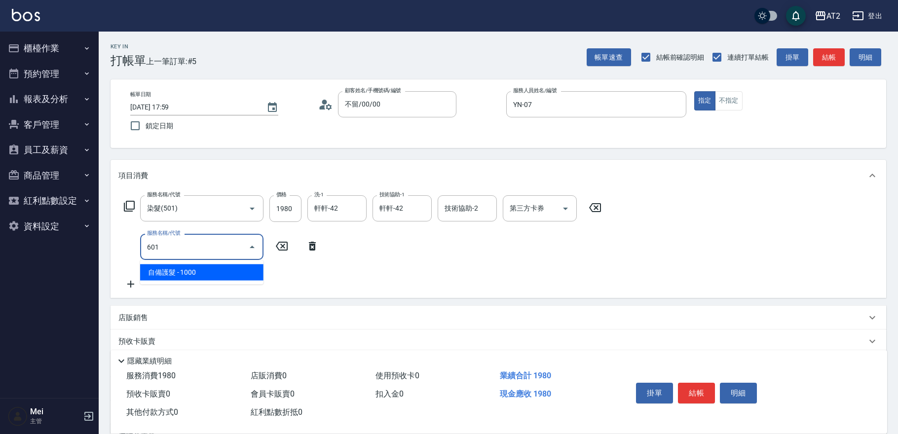
type input "290"
type input "自備護髮(601)"
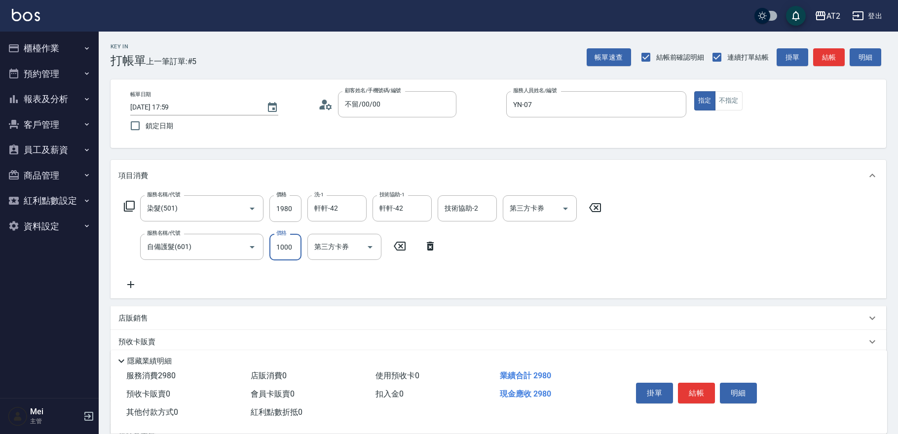
type input "2"
type input "200"
type input "250"
type input "220"
type input "2500"
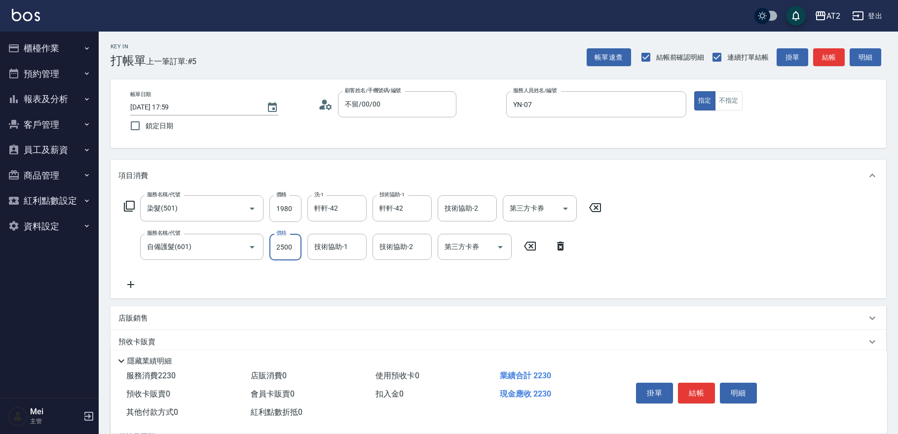
type input "440"
type input "軒軒-42"
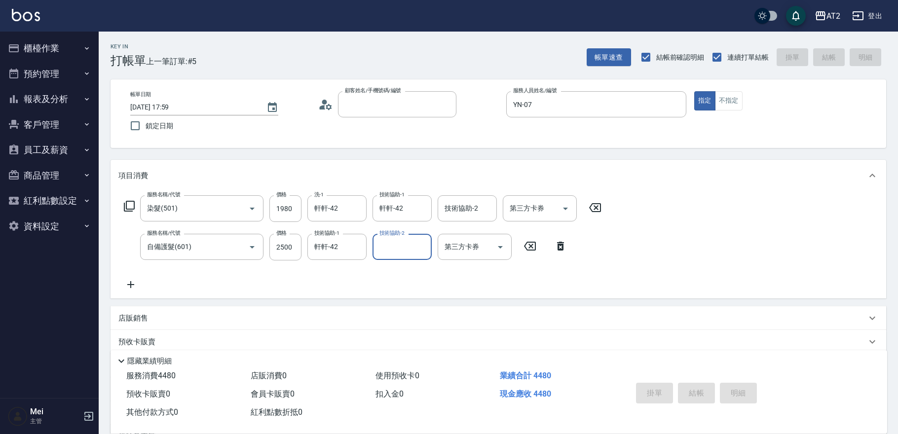
type input "0"
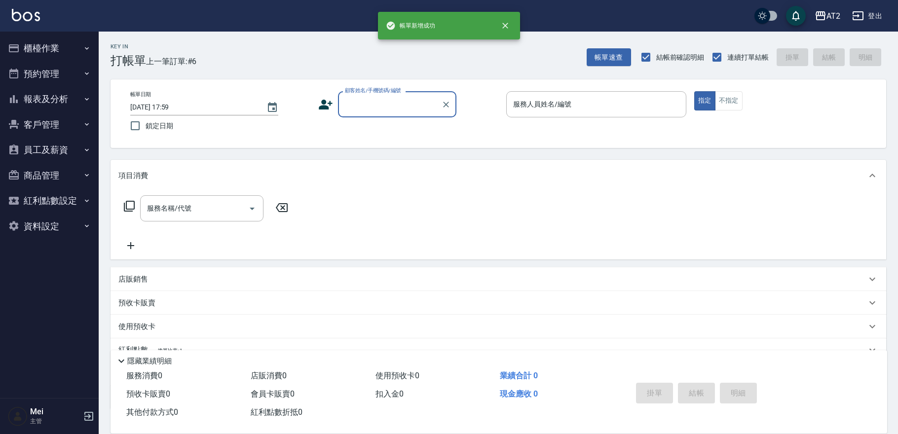
click at [387, 100] on input "顧客姓名/手機號碼/編號" at bounding box center [390, 104] width 95 height 17
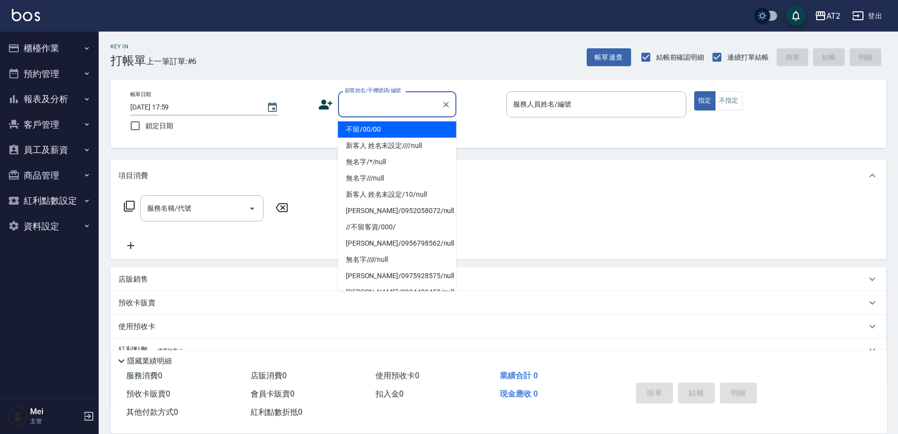
click at [386, 129] on li "不留/00/00" at bounding box center [397, 129] width 118 height 16
type input "不留/00/00"
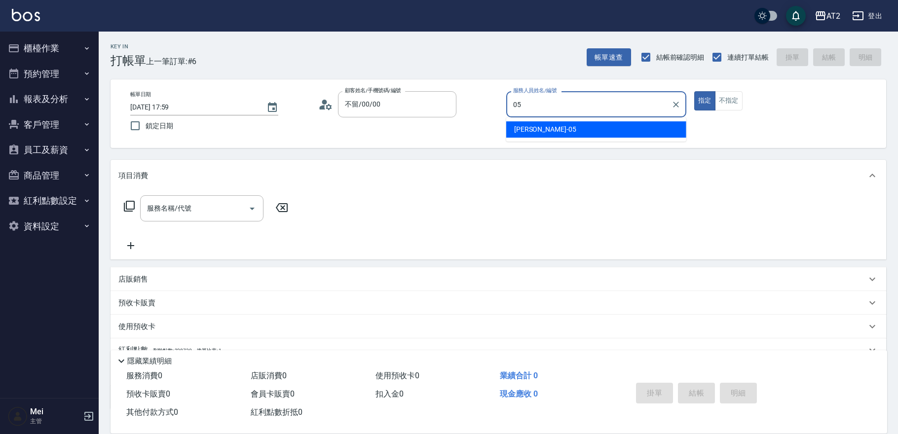
type input "[PERSON_NAME]-05"
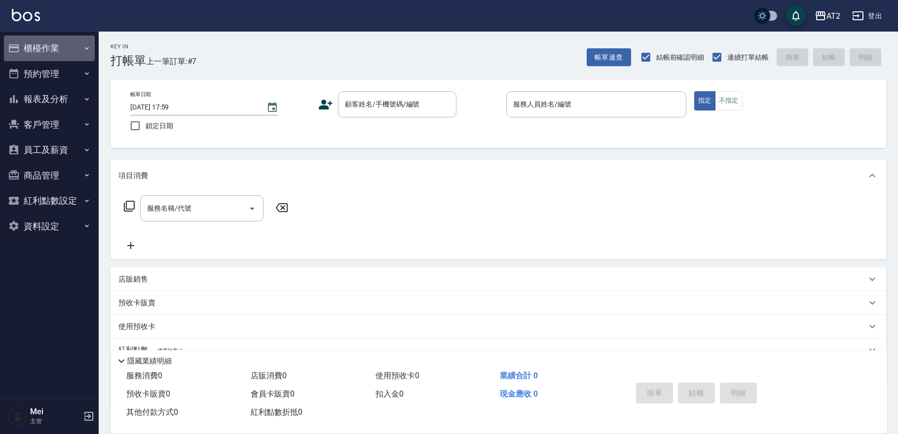
click at [70, 57] on button "櫃檯作業" at bounding box center [49, 49] width 91 height 26
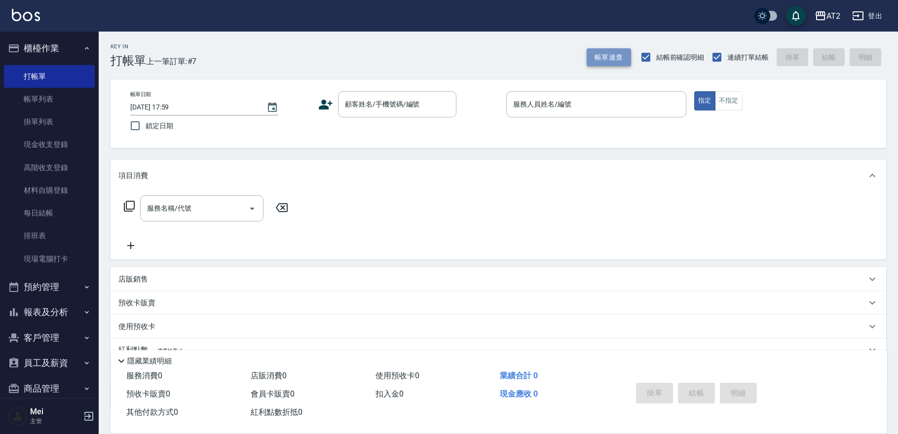
click at [609, 59] on button "帳單速查" at bounding box center [609, 57] width 44 height 18
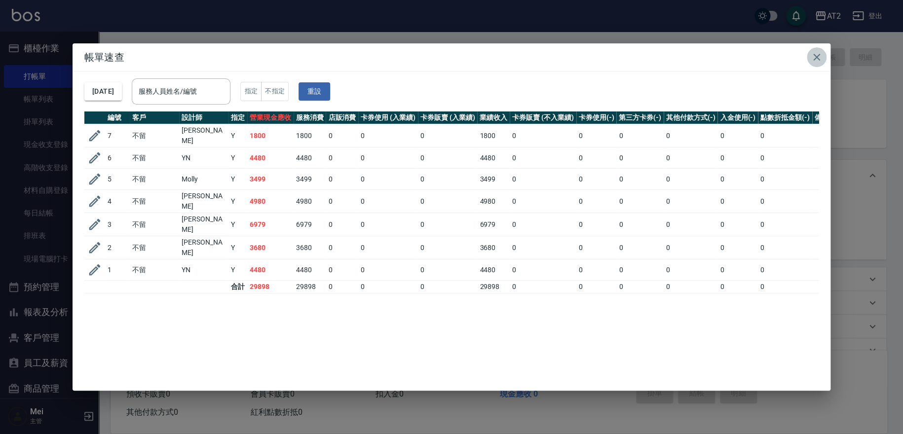
click at [814, 56] on icon "button" at bounding box center [817, 57] width 12 height 12
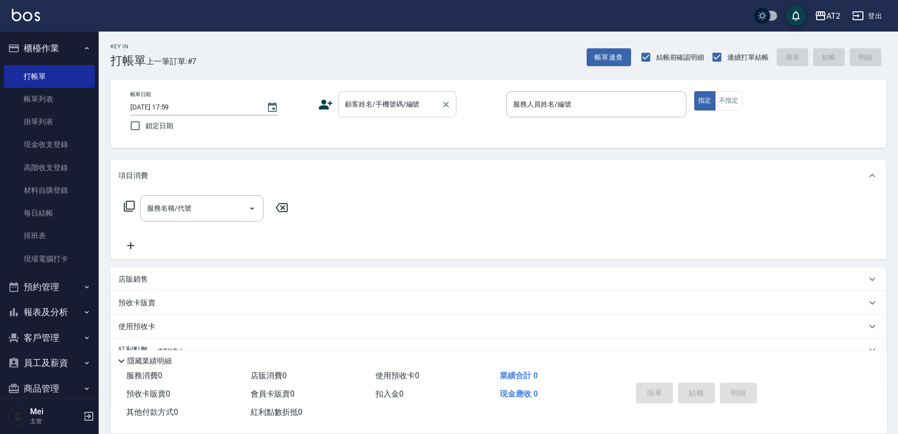
click at [375, 114] on div "顧客姓名/手機號碼/編號" at bounding box center [397, 104] width 118 height 26
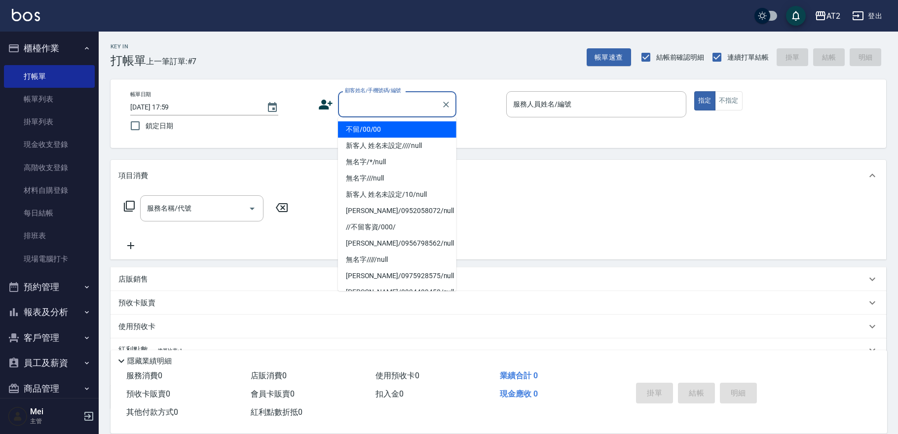
click at [377, 123] on li "不留/00/00" at bounding box center [397, 129] width 118 height 16
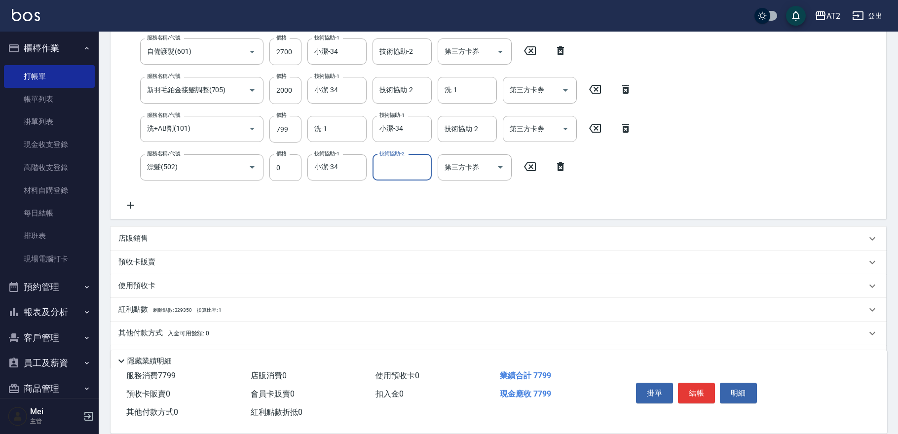
scroll to position [223, 0]
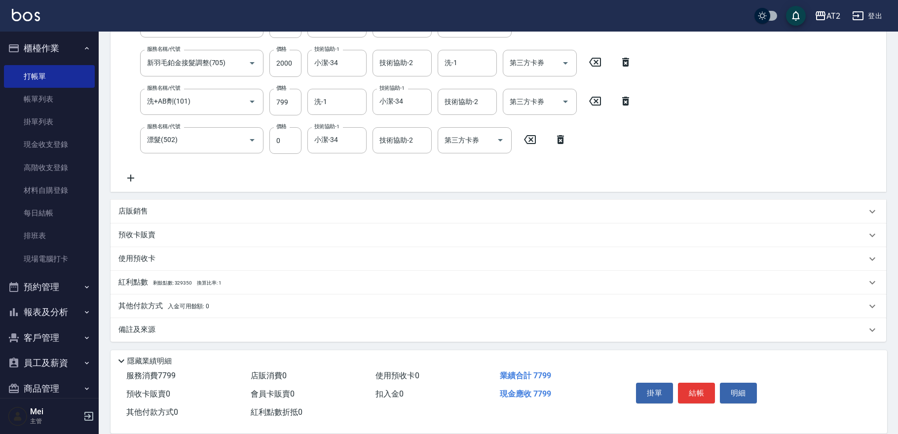
click at [149, 311] on p "其他付款方式 入金可用餘額: 0" at bounding box center [163, 306] width 91 height 11
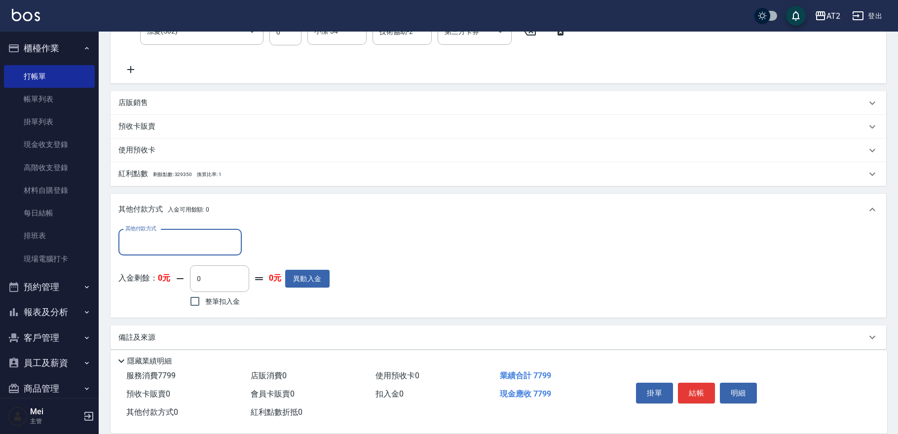
scroll to position [334, 0]
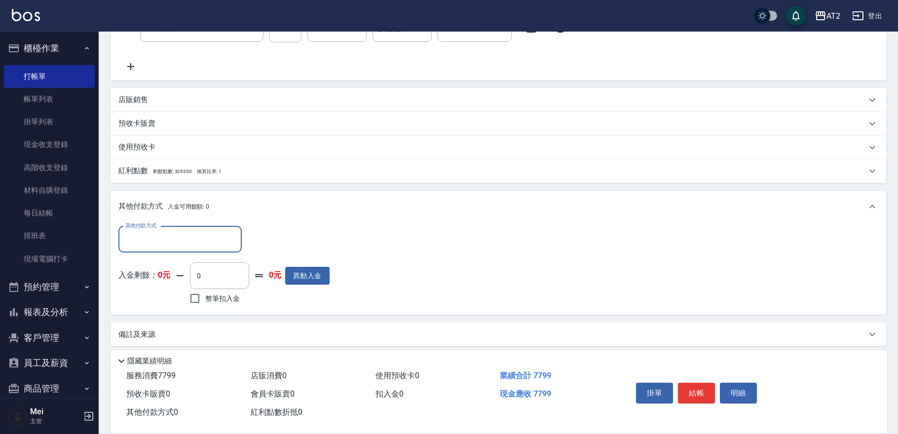
click at [163, 240] on input "其他付款方式" at bounding box center [180, 239] width 115 height 17
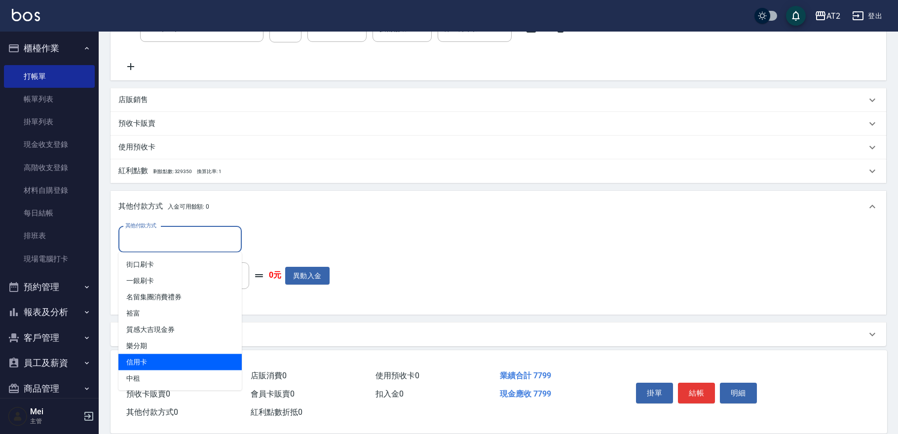
click at [163, 365] on span "信用卡" at bounding box center [179, 362] width 123 height 16
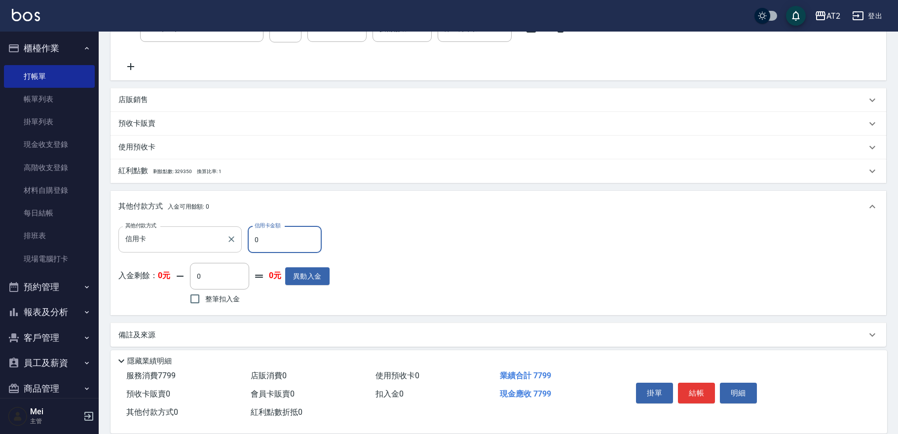
click at [225, 232] on div at bounding box center [231, 240] width 13 height 26
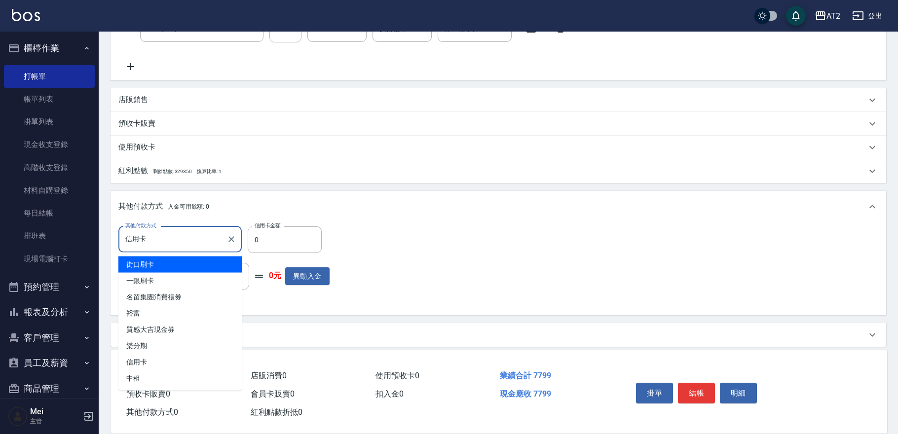
click at [205, 243] on input "信用卡" at bounding box center [173, 239] width 100 height 17
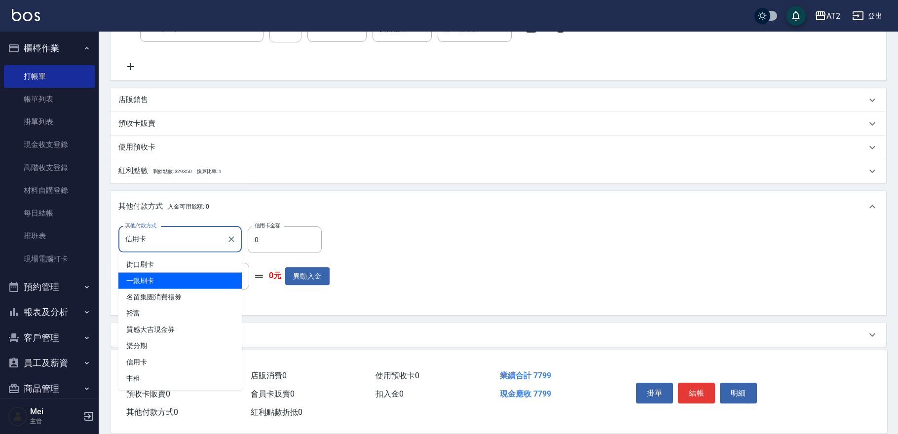
click at [195, 282] on span "一銀刷卡" at bounding box center [179, 281] width 123 height 16
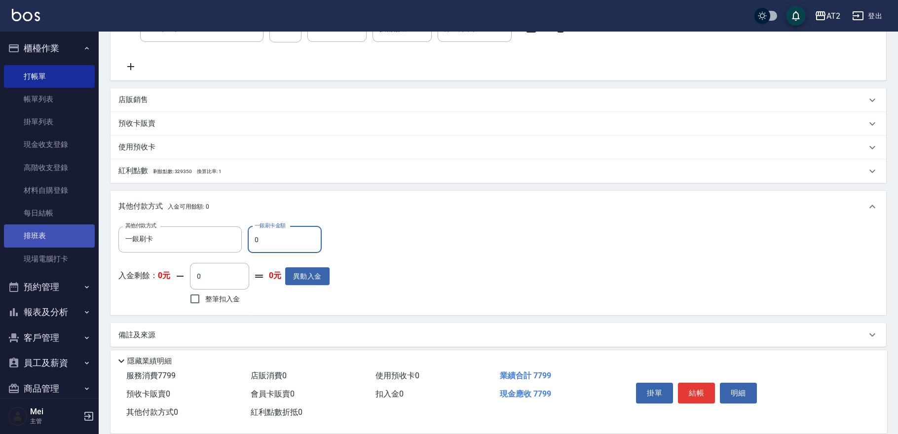
drag, startPoint x: 297, startPoint y: 230, endPoint x: 78, endPoint y: 235, distance: 219.2
click at [99, 233] on div "AT2 登出 櫃檯作業 打帳單 帳單列表 掛單列表 現金收支登錄 高階收支登錄 材料自購登錄 每日結帳 排班表 現場電腦打卡 預約管理 預約管理 單日預約紀錄…" at bounding box center [449, 53] width 898 height 774
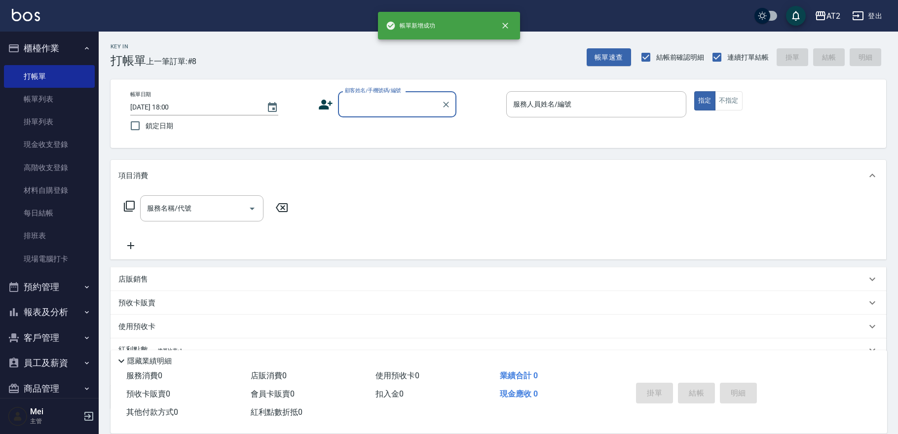
scroll to position [0, 0]
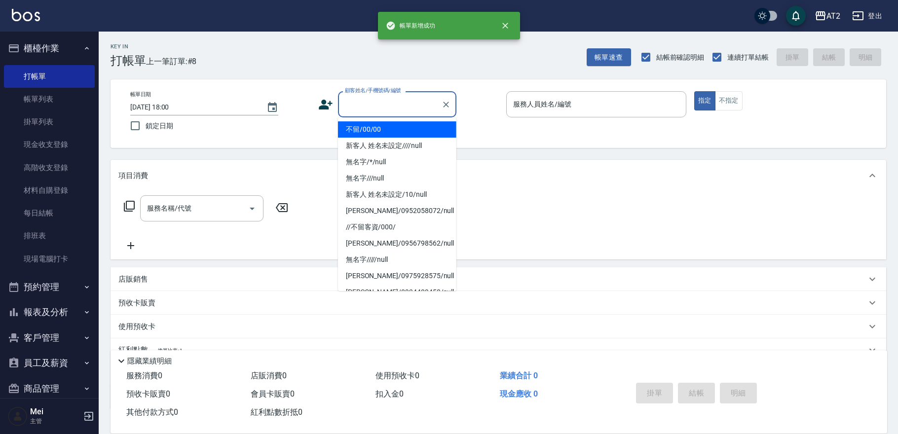
click at [364, 107] on input "顧客姓名/手機號碼/編號" at bounding box center [390, 104] width 95 height 17
click at [372, 128] on li "不留/00/00" at bounding box center [397, 129] width 118 height 16
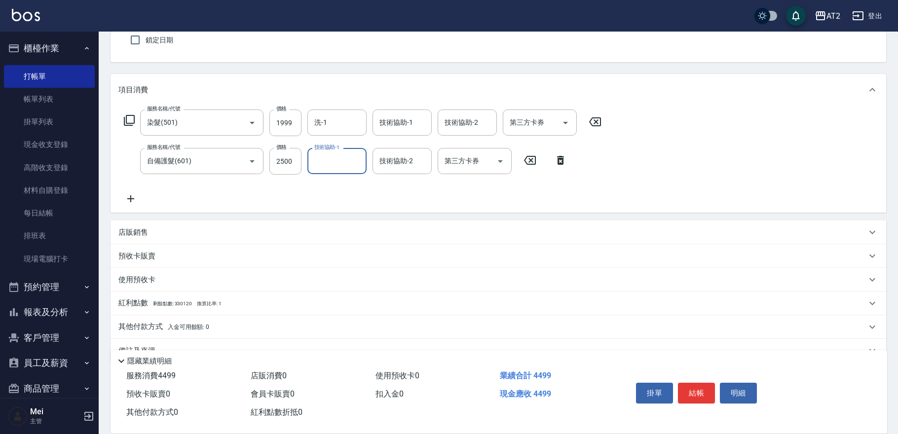
scroll to position [107, 0]
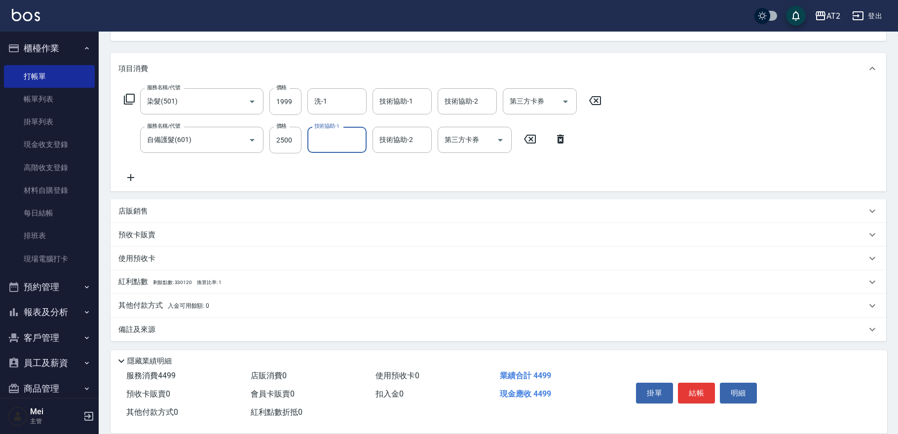
click at [182, 301] on p "其他付款方式 入金可用餘額: 0" at bounding box center [163, 306] width 91 height 11
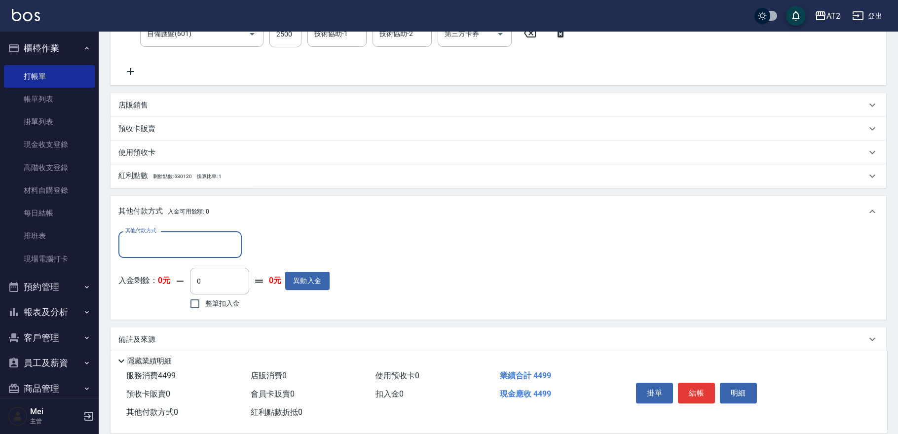
scroll to position [222, 0]
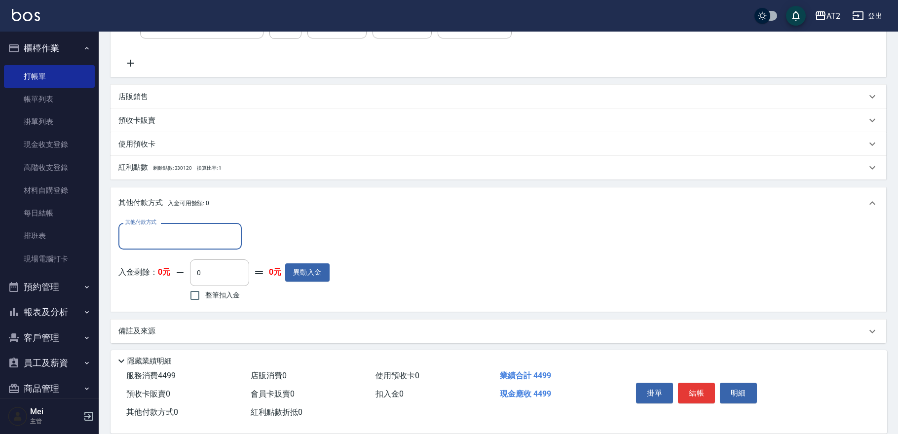
click at [198, 252] on div "其他付款方式 其他付款方式 入金剩餘： 0元 0 ​ 整筆扣入金 0元 異動入金" at bounding box center [223, 263] width 211 height 80
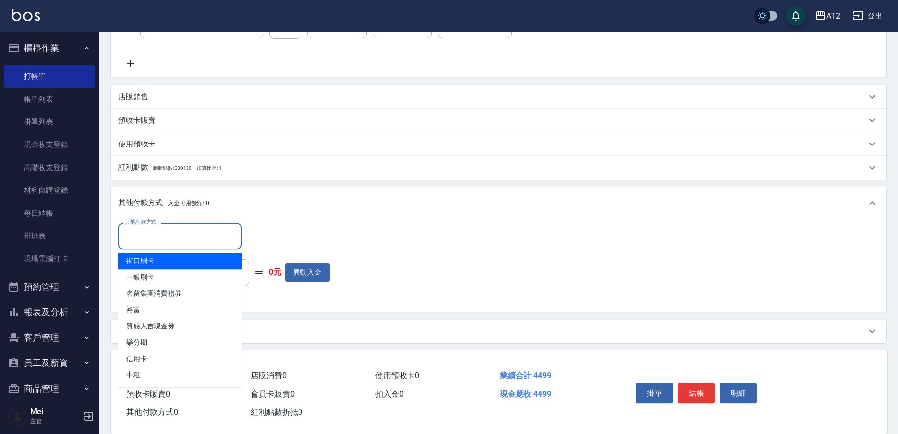
click at [204, 232] on input "其他付款方式" at bounding box center [180, 236] width 115 height 17
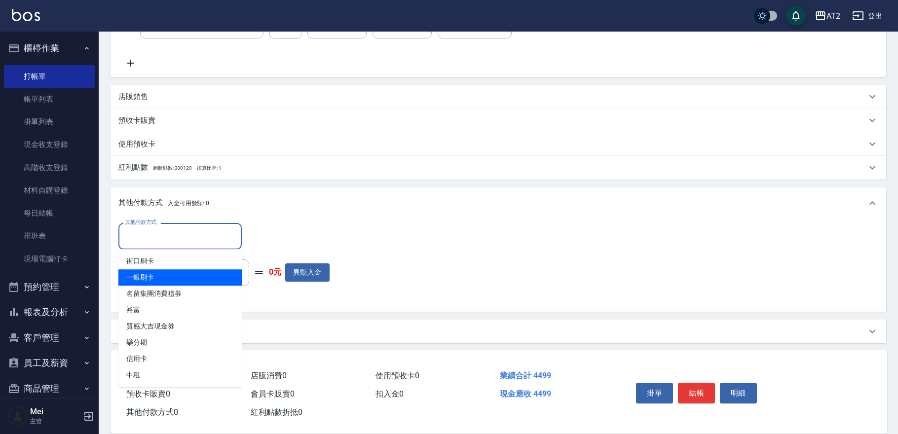
click at [195, 272] on span "一銀刷卡" at bounding box center [179, 278] width 123 height 16
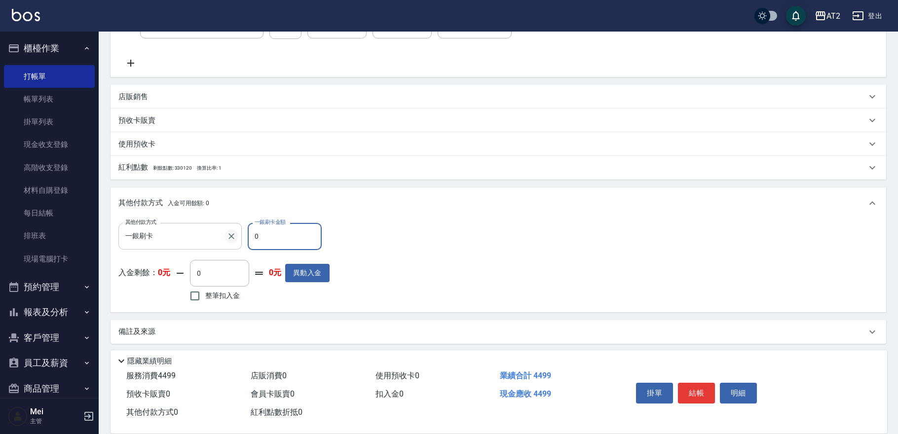
drag, startPoint x: 259, startPoint y: 239, endPoint x: 234, endPoint y: 239, distance: 25.2
click at [234, 239] on div "其他付款方式 一銀刷卡 其他付款方式 一銀刷卡金額 0 一銀刷卡金額" at bounding box center [223, 236] width 211 height 27
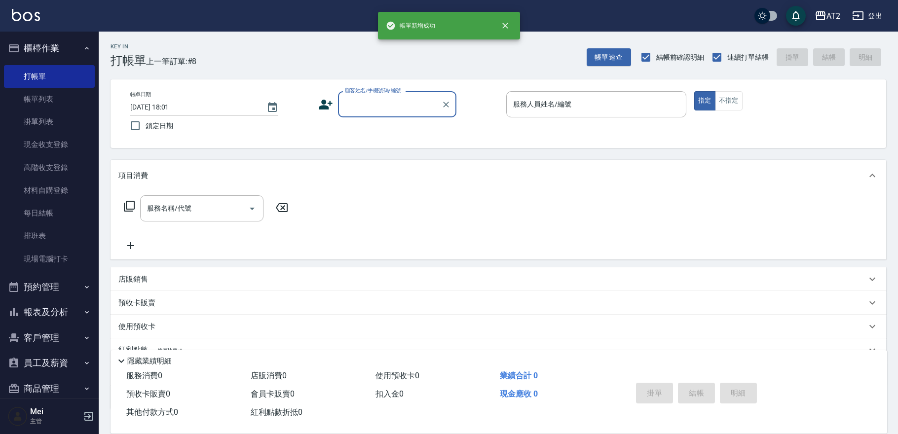
scroll to position [0, 0]
click at [393, 111] on input "顧客姓名/手機號碼/編號" at bounding box center [390, 104] width 95 height 17
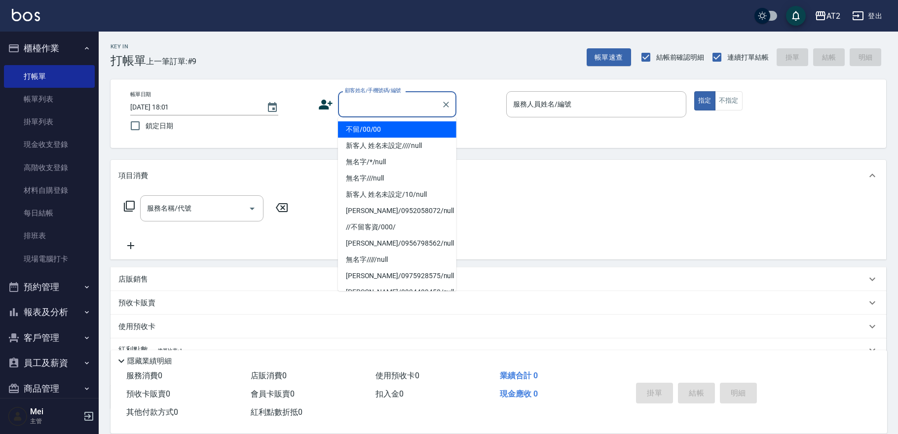
click at [387, 129] on li "不留/00/00" at bounding box center [397, 129] width 118 height 16
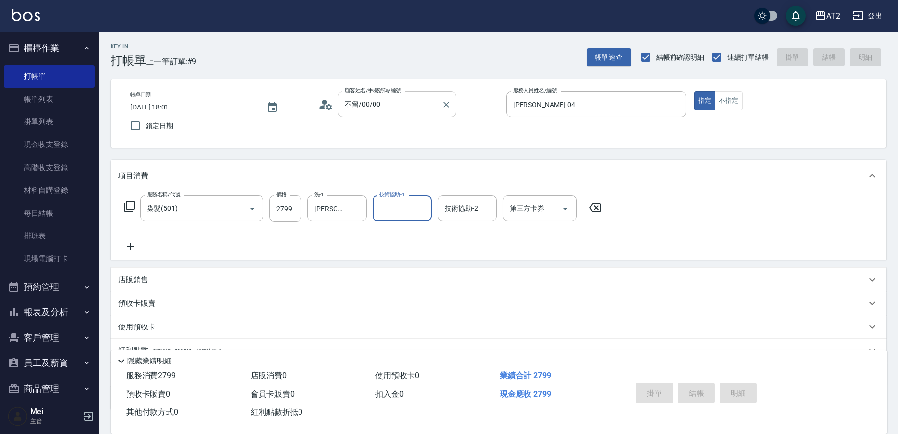
click at [391, 101] on input "不留/00/00" at bounding box center [390, 104] width 95 height 17
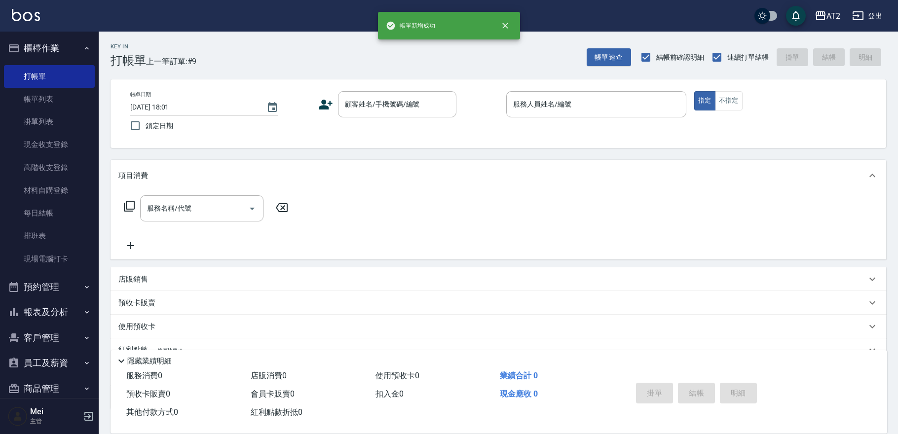
click at [533, 139] on div "帳單日期 [DATE] 18:01 鎖定日期 顧客姓名/手機號碼/編號 顧客姓名/手機號碼/編號 服務人員姓名/編號 服務人員姓名/編號 指定 不指定" at bounding box center [499, 113] width 776 height 69
click at [400, 104] on input "顧客姓名/手機號碼/編號" at bounding box center [390, 104] width 95 height 17
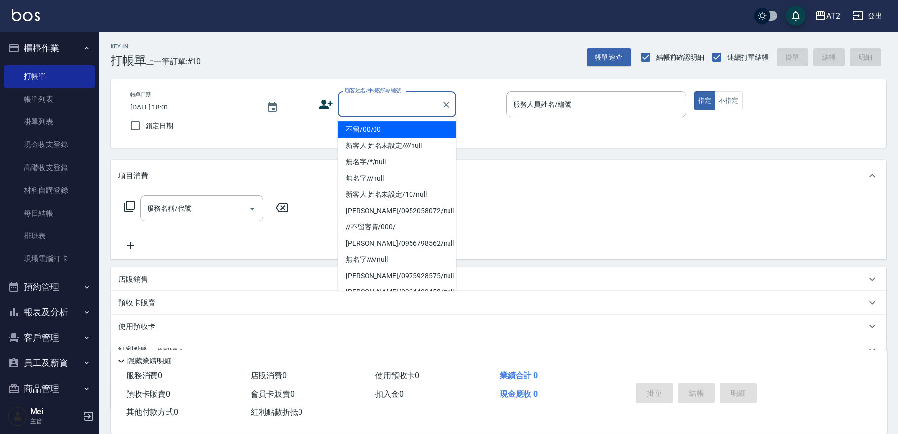
click at [395, 127] on li "不留/00/00" at bounding box center [397, 129] width 118 height 16
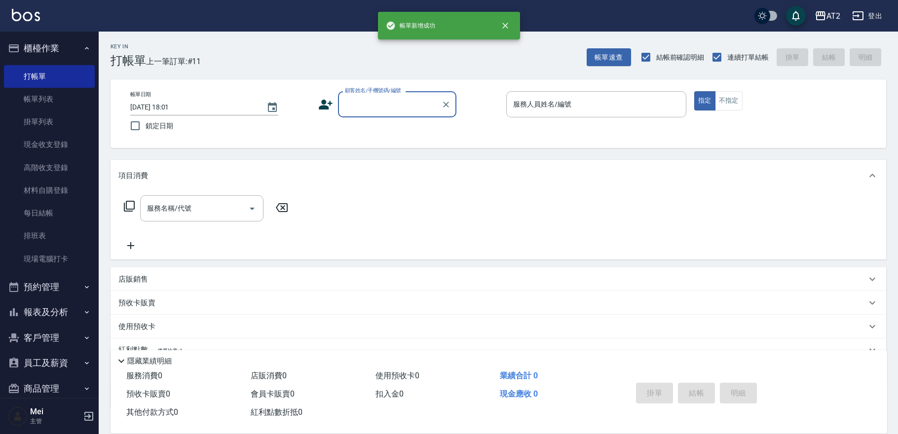
click at [404, 107] on input "顧客姓名/手機號碼/編號" at bounding box center [390, 104] width 95 height 17
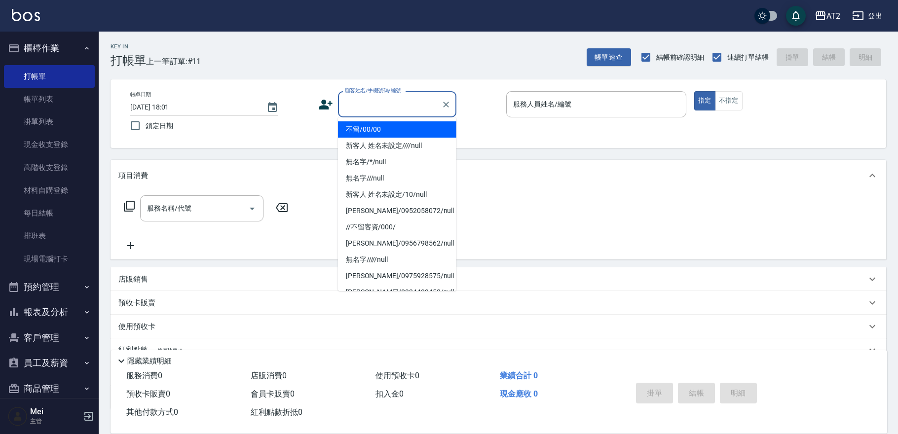
click at [402, 129] on li "不留/00/00" at bounding box center [397, 129] width 118 height 16
click at [399, 113] on input "顧客姓名/手機號碼/編號" at bounding box center [390, 104] width 95 height 17
click at [397, 130] on li "不留/00/00" at bounding box center [397, 129] width 118 height 16
click at [412, 108] on input "顧客姓名/手機號碼/編號" at bounding box center [390, 104] width 95 height 17
click at [408, 130] on li "不留/00/00" at bounding box center [397, 129] width 118 height 16
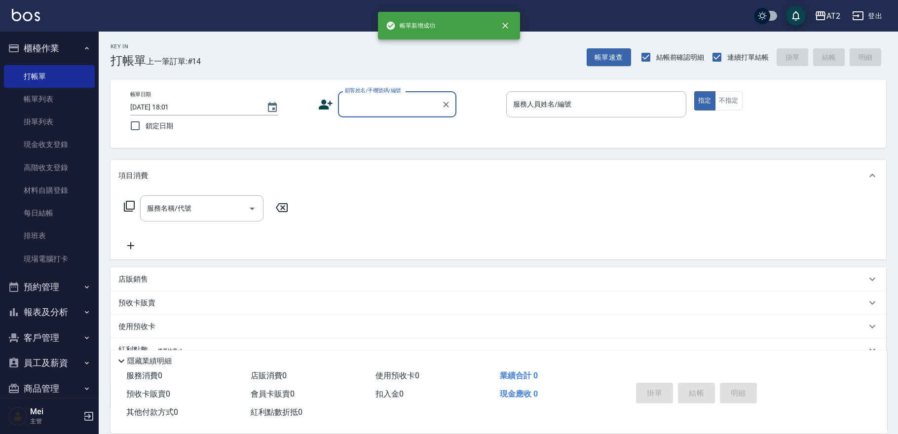
click at [389, 114] on div "顧客姓名/手機號碼/編號" at bounding box center [397, 104] width 118 height 26
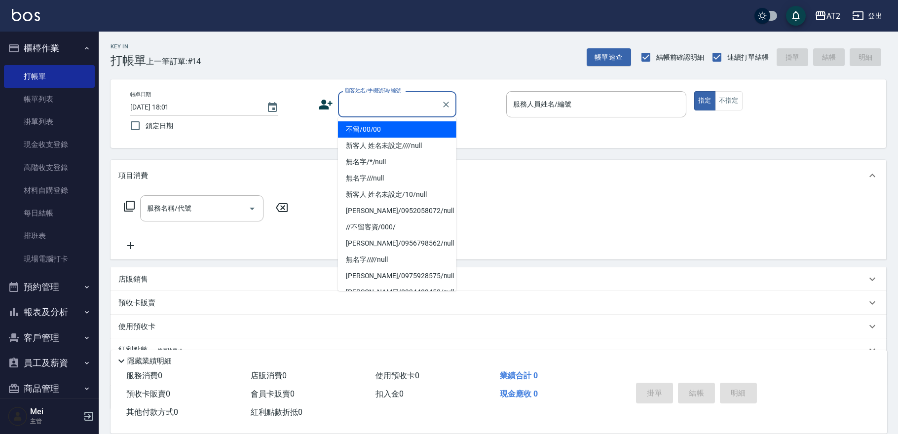
click at [389, 124] on li "不留/00/00" at bounding box center [397, 129] width 118 height 16
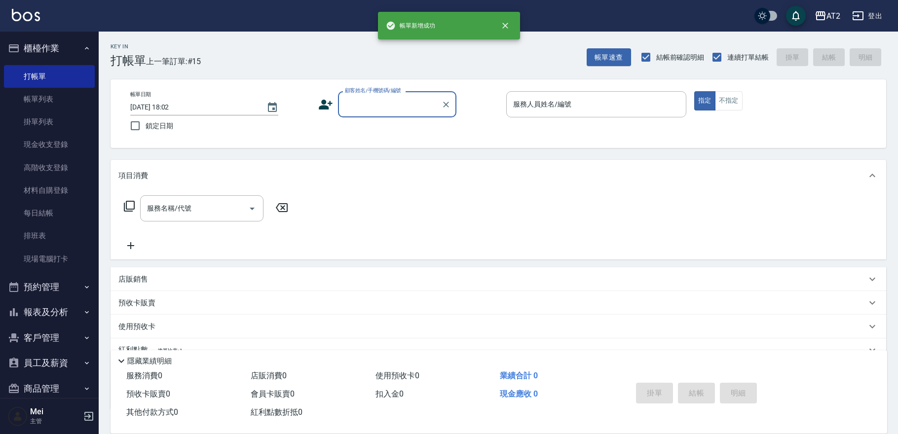
click at [390, 111] on input "顧客姓名/手機號碼/編號" at bounding box center [390, 104] width 95 height 17
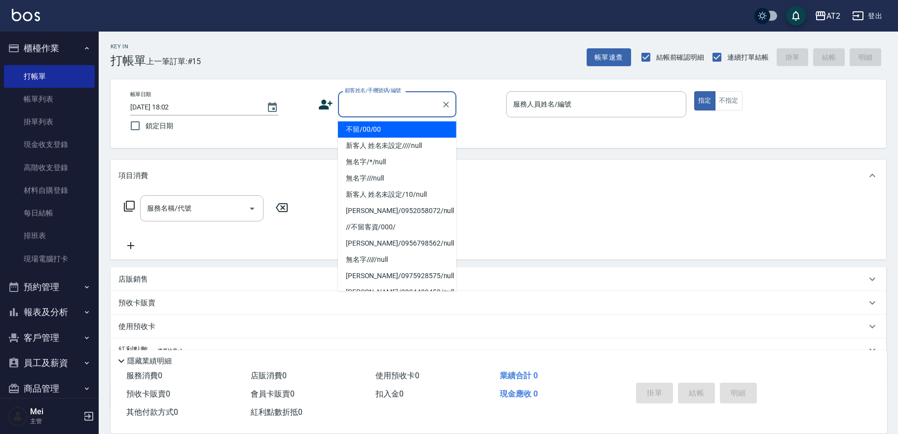
click at [387, 125] on li "不留/00/00" at bounding box center [397, 129] width 118 height 16
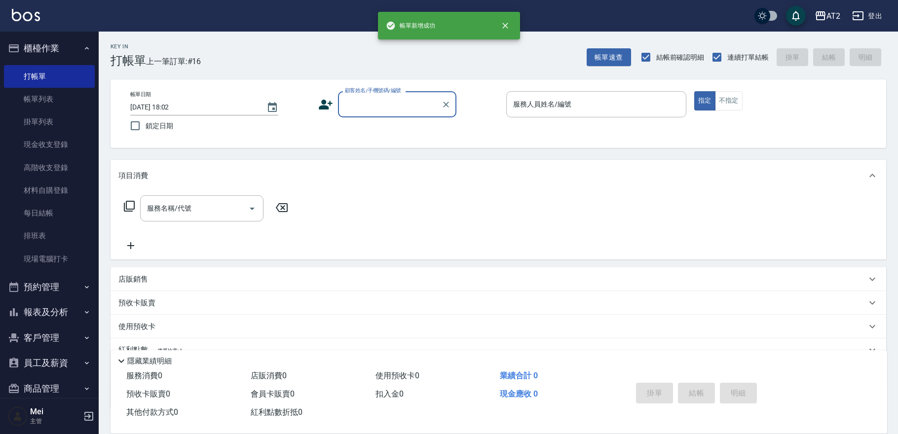
click at [389, 102] on input "顧客姓名/手機號碼/編號" at bounding box center [390, 104] width 95 height 17
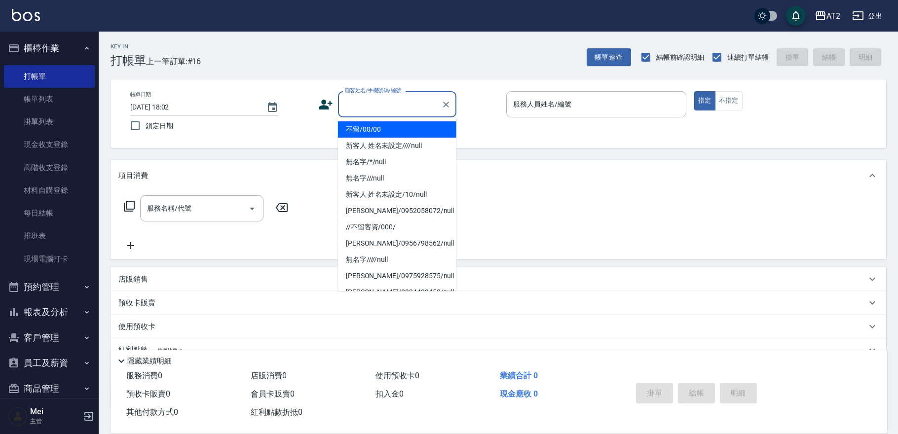
click at [388, 127] on li "不留/00/00" at bounding box center [397, 129] width 118 height 16
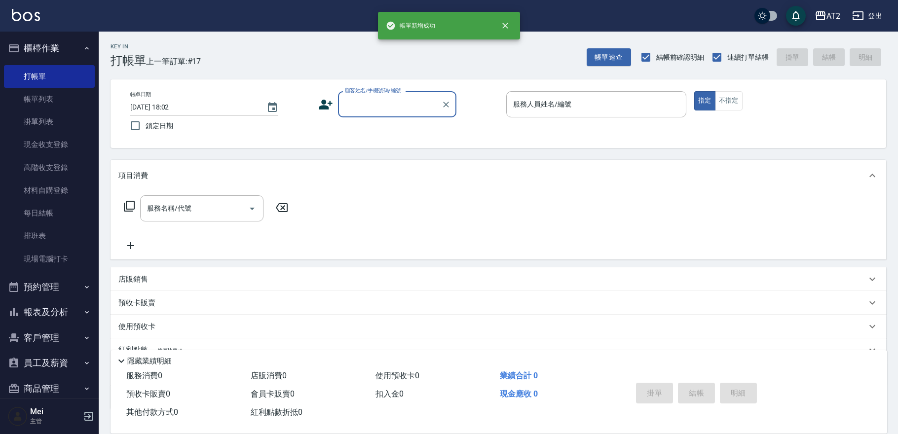
click at [386, 118] on div "帳單日期 [DATE] 18:02 鎖定日期 顧客姓名/手機號碼/編號 顧客姓名/手機號碼/編號 服務人員姓名/編號 服務人員姓名/編號 指定 不指定" at bounding box center [498, 113] width 752 height 45
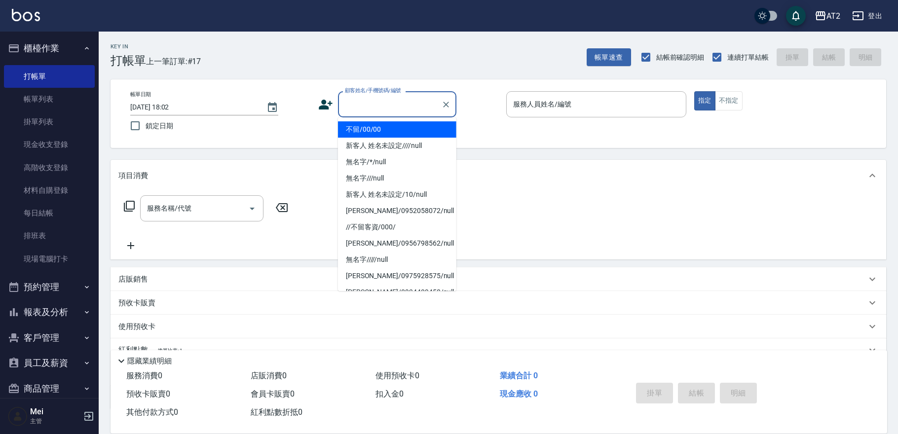
click at [392, 103] on input "顧客姓名/手機號碼/編號" at bounding box center [390, 104] width 95 height 17
click at [391, 121] on li "不留/00/00" at bounding box center [397, 129] width 118 height 16
click at [401, 100] on input "顧客姓名/手機號碼/編號" at bounding box center [390, 104] width 95 height 17
click at [397, 128] on li "不留/00/00" at bounding box center [397, 129] width 118 height 16
click at [402, 103] on input "顧客姓名/手機號碼/編號" at bounding box center [390, 104] width 95 height 17
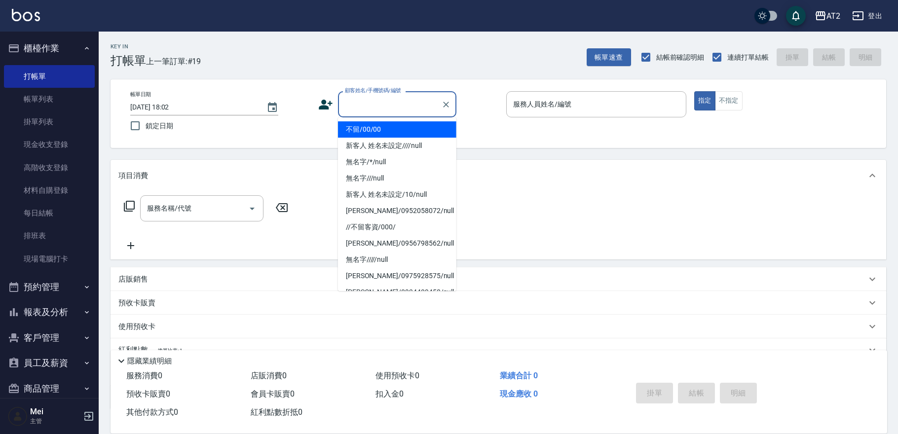
click at [395, 131] on li "不留/00/00" at bounding box center [397, 129] width 118 height 16
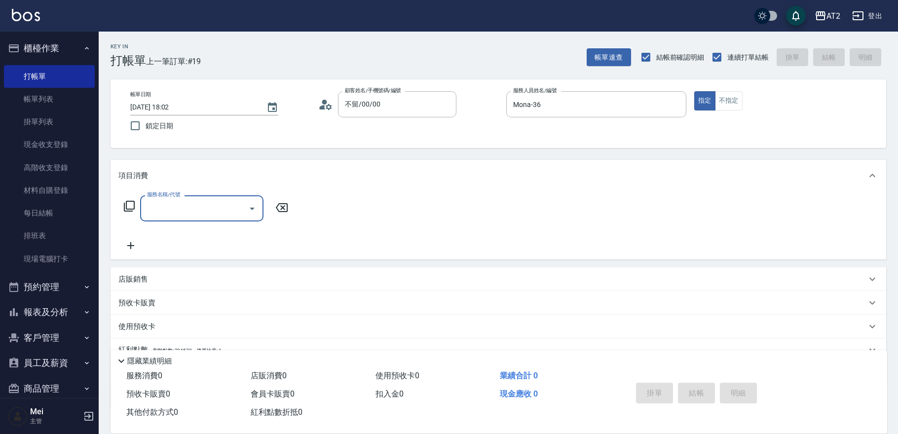
click at [199, 210] on input "服務名稱/代號" at bounding box center [195, 208] width 100 height 17
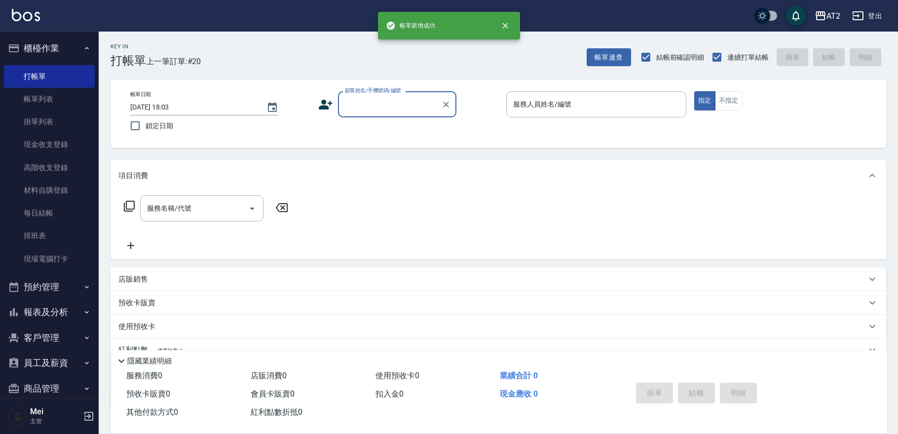
click at [361, 111] on input "顧客姓名/手機號碼/編號" at bounding box center [390, 104] width 95 height 17
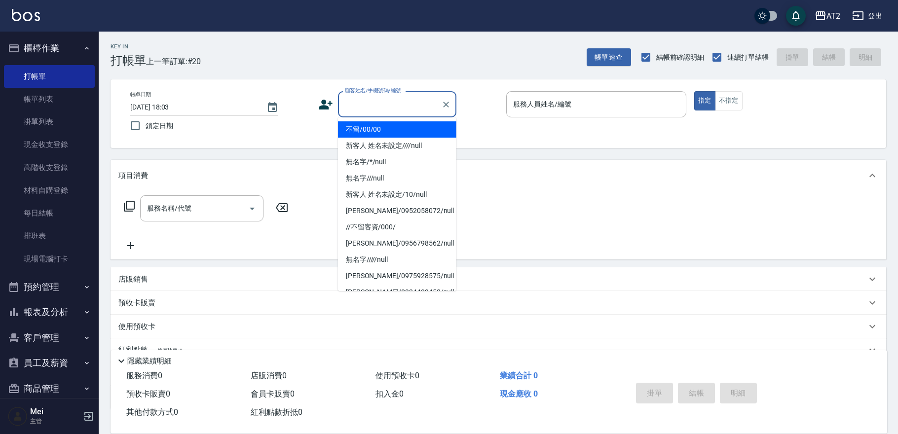
click at [365, 123] on li "不留/00/00" at bounding box center [397, 129] width 118 height 16
